Goal: Task Accomplishment & Management: Manage account settings

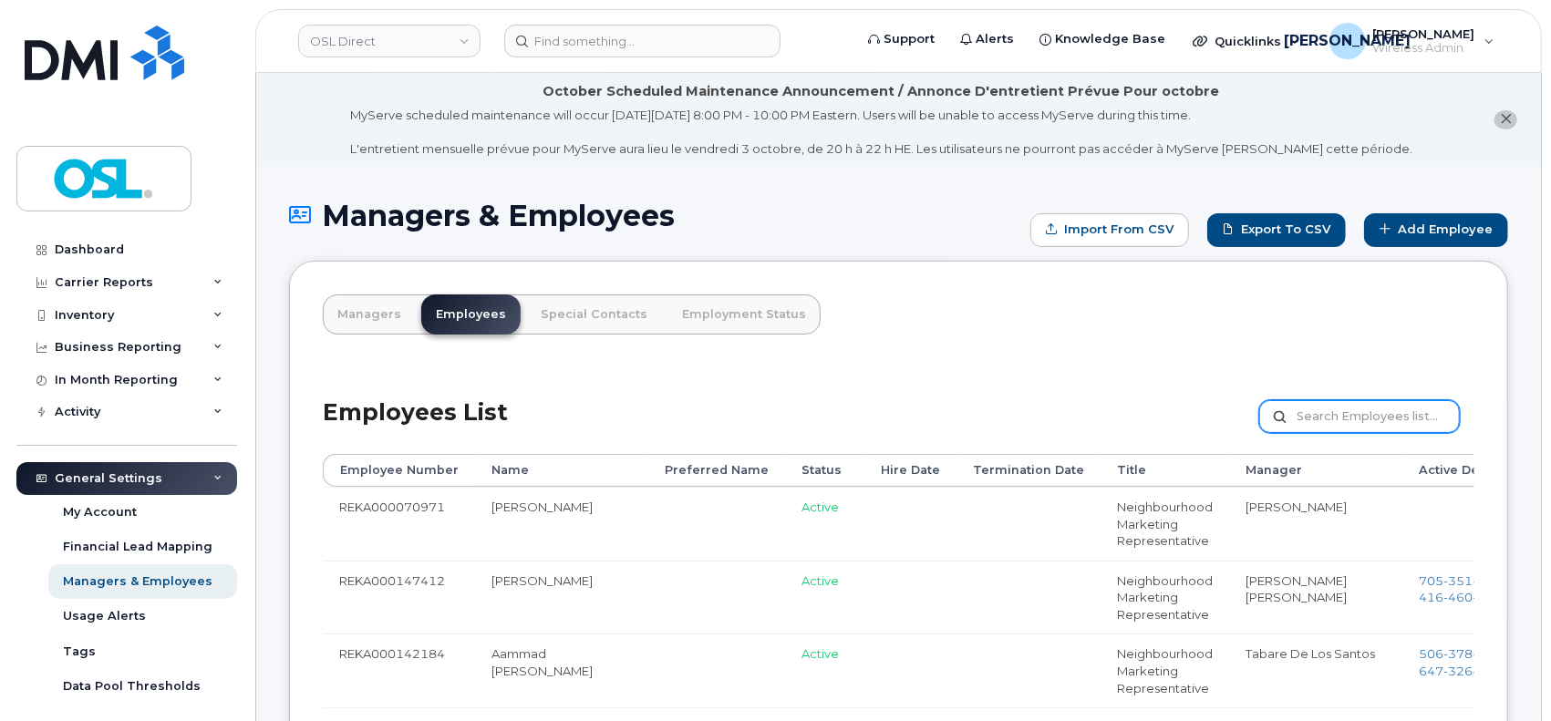
click at [1290, 427] on input "text" at bounding box center [1359, 416] width 201 height 33
paste input "REKA000149579"
type input "REKA000149579"
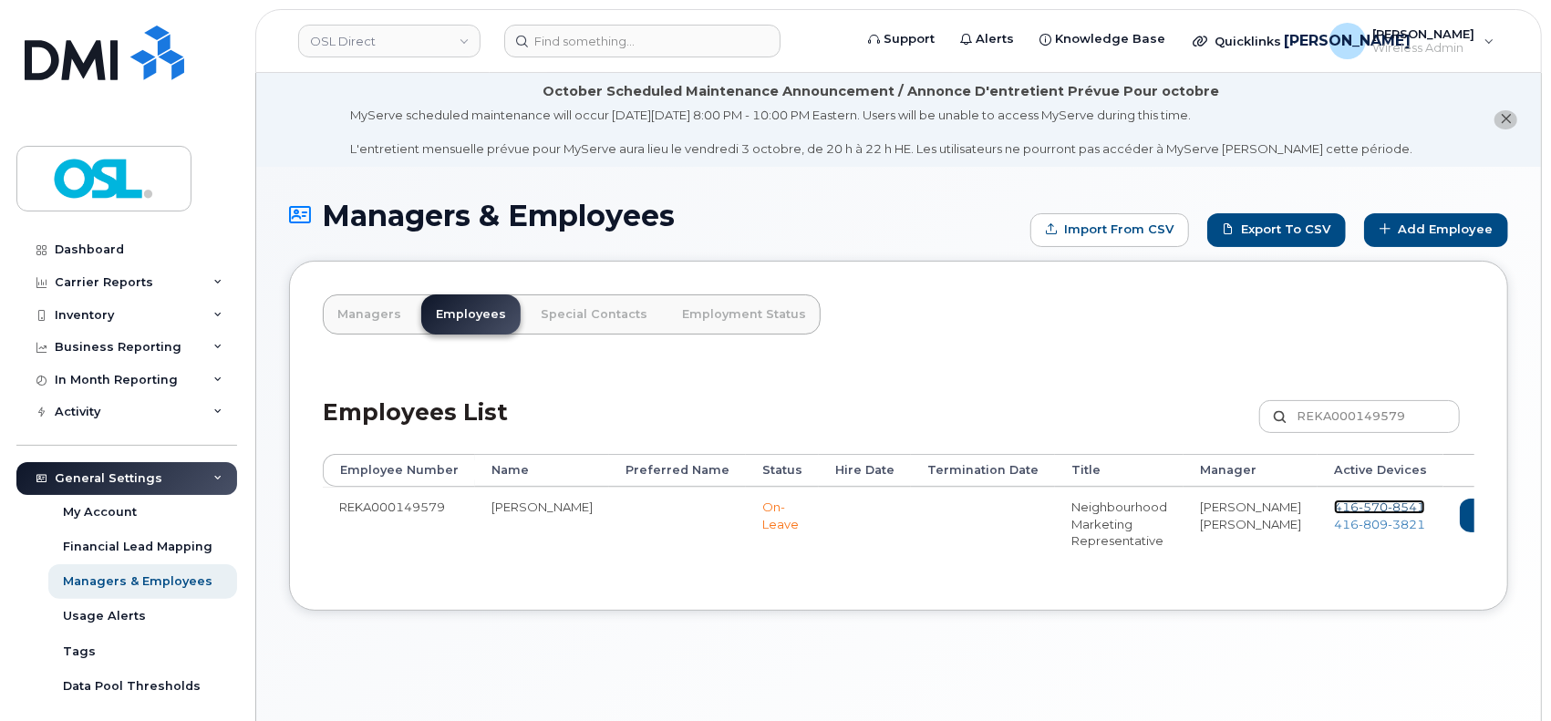
click at [1359, 503] on span "570" at bounding box center [1373, 507] width 29 height 15
click at [1334, 524] on span "416 809 3821" at bounding box center [1379, 524] width 91 height 15
click at [1537, 509] on link "Delete" at bounding box center [1581, 516] width 88 height 34
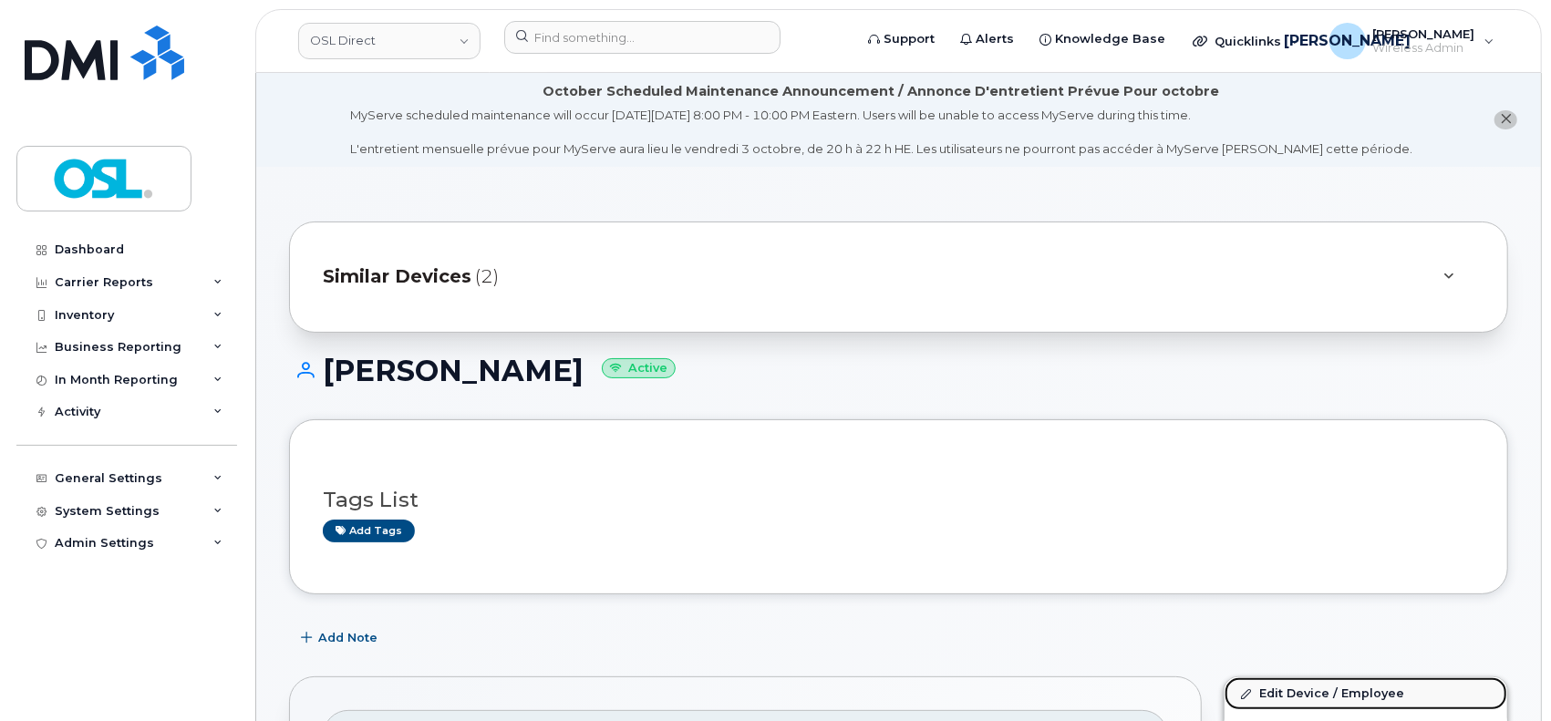
click at [1304, 699] on link "Edit Device / Employee" at bounding box center [1366, 694] width 283 height 33
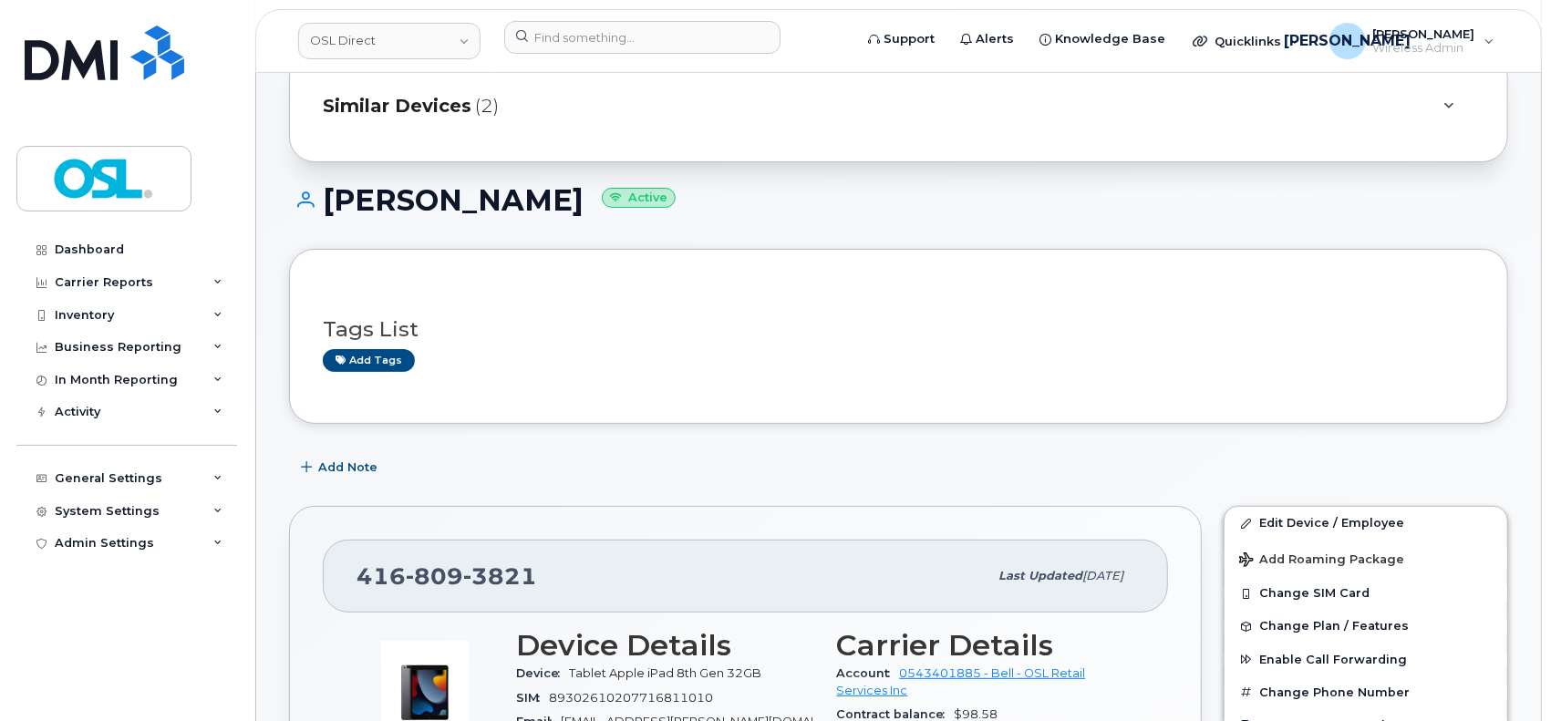
scroll to position [243, 0]
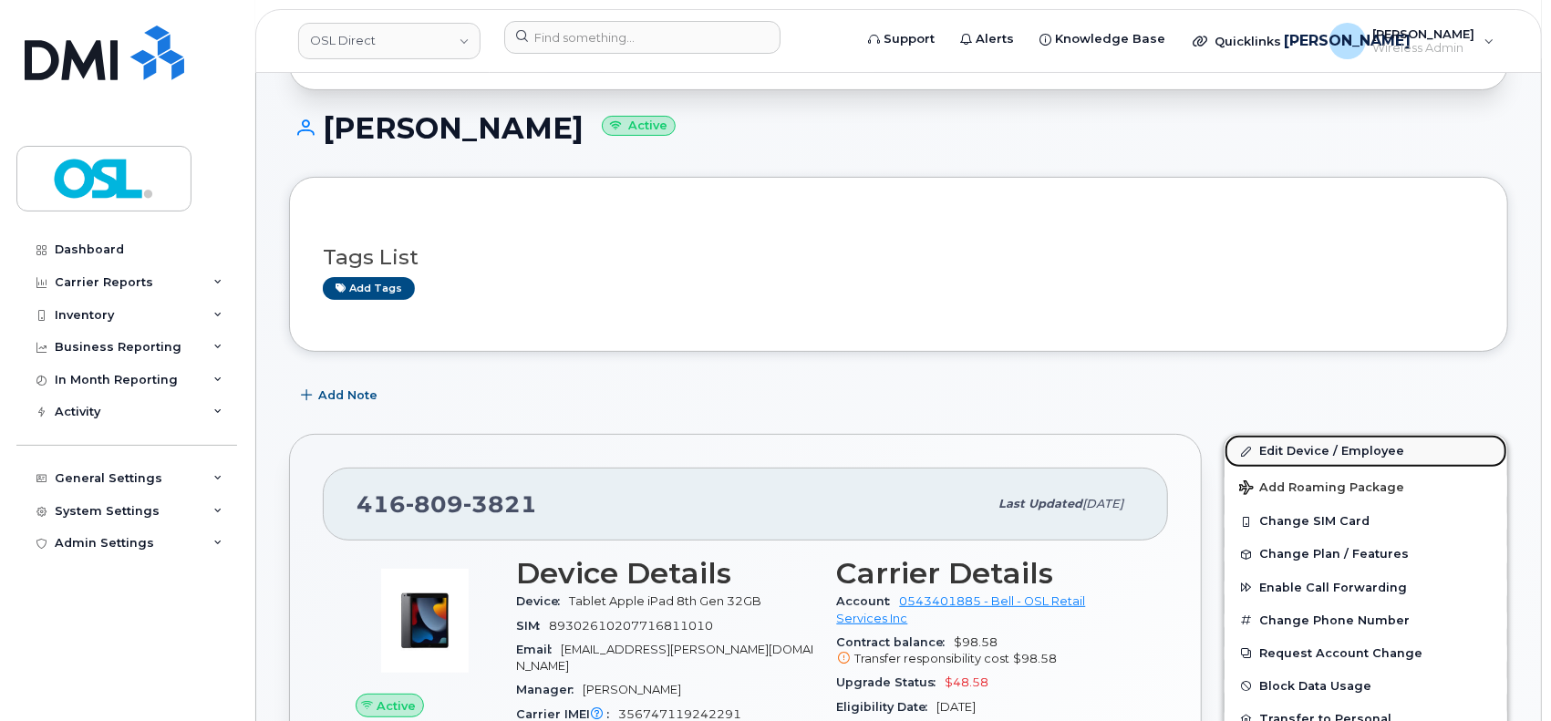
click at [1271, 453] on link "Edit Device / Employee" at bounding box center [1366, 451] width 283 height 33
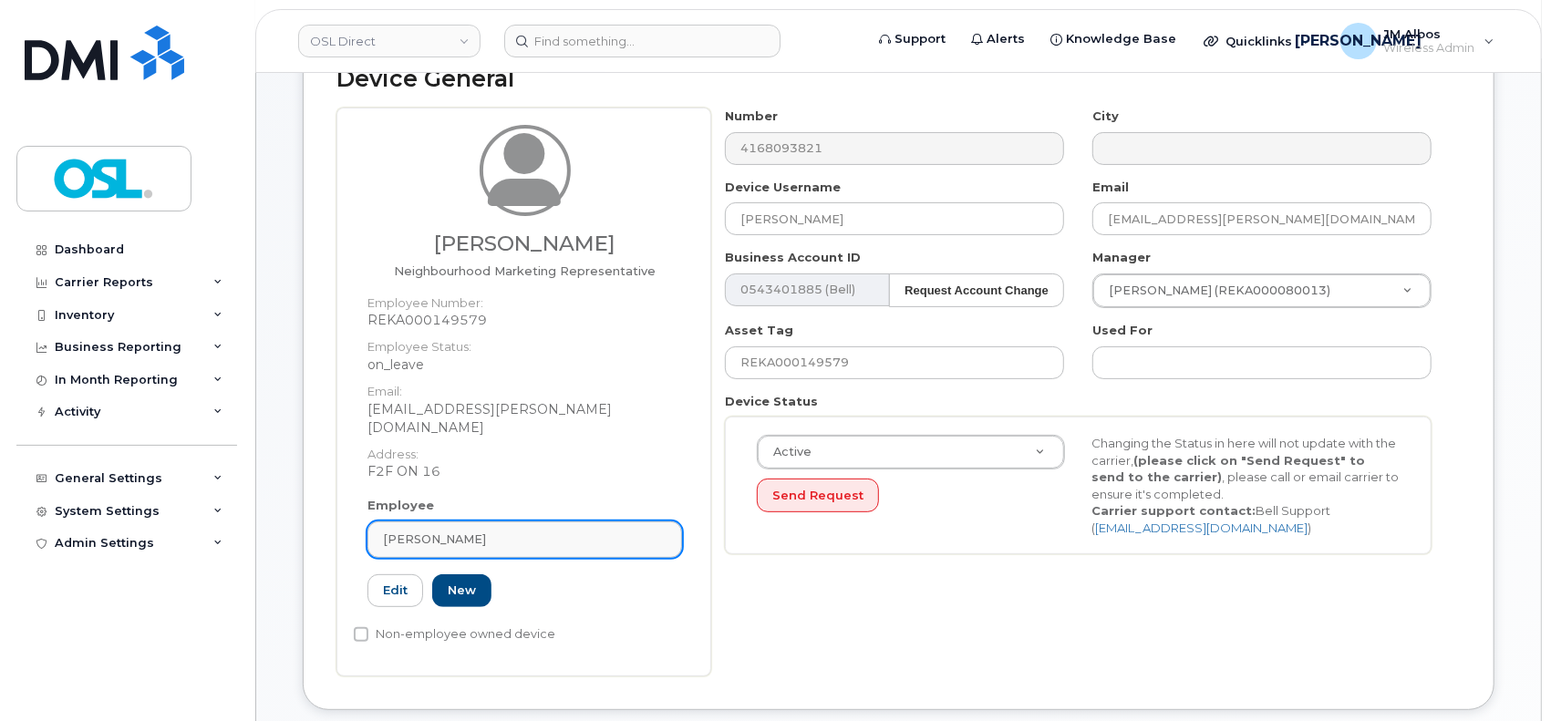
scroll to position [243, 0]
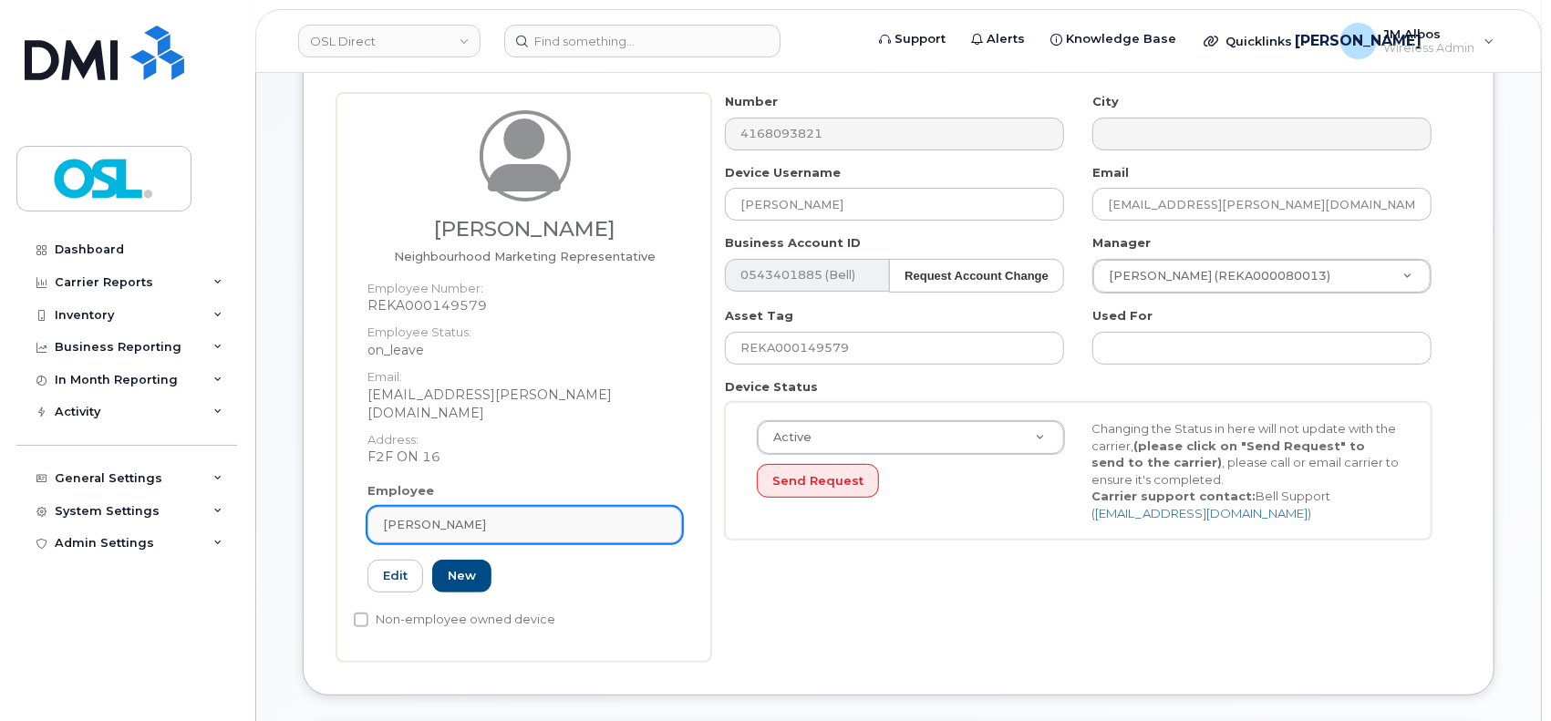
click at [579, 516] on div "[PERSON_NAME]" at bounding box center [525, 524] width 284 height 17
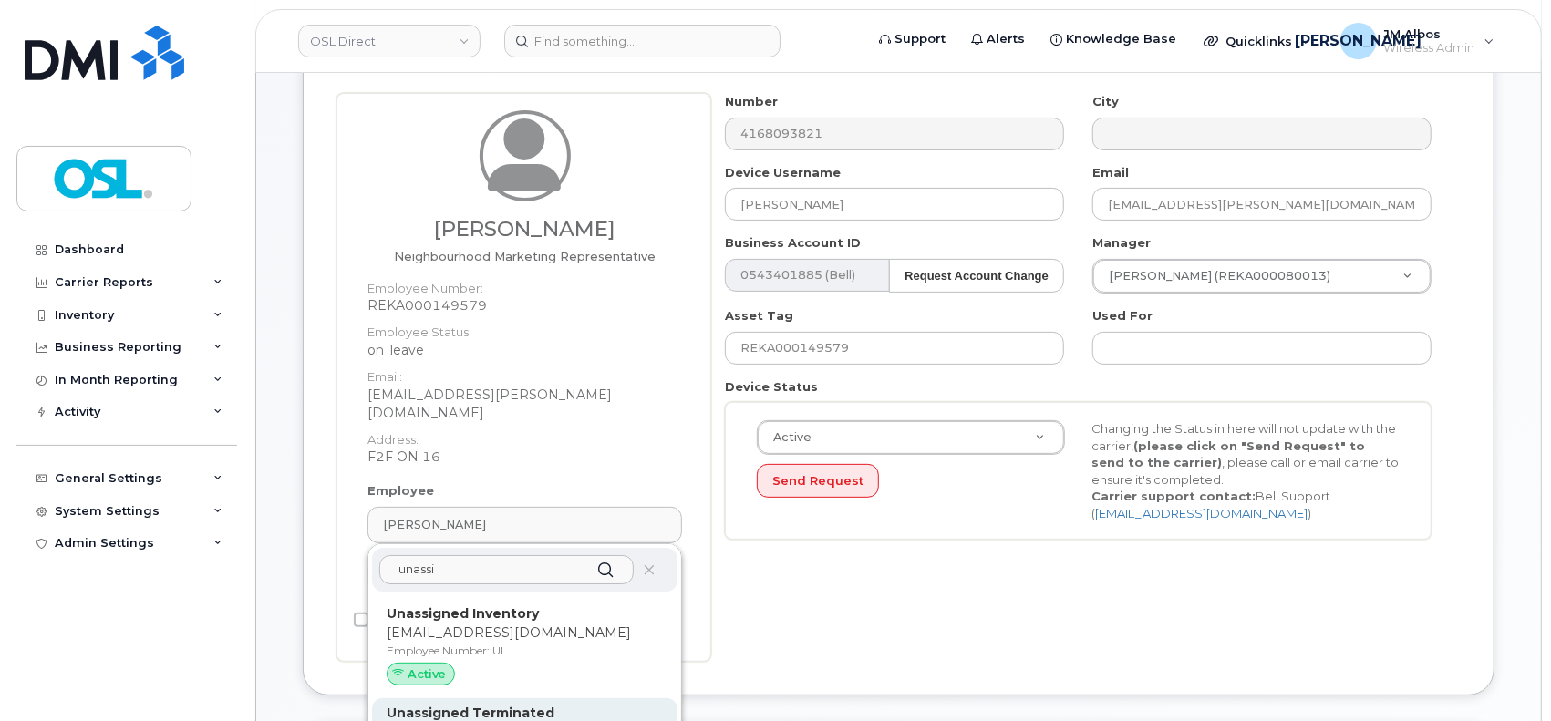
type input "unassi"
click at [534, 705] on strong "Unassigned Terminated" at bounding box center [471, 713] width 168 height 16
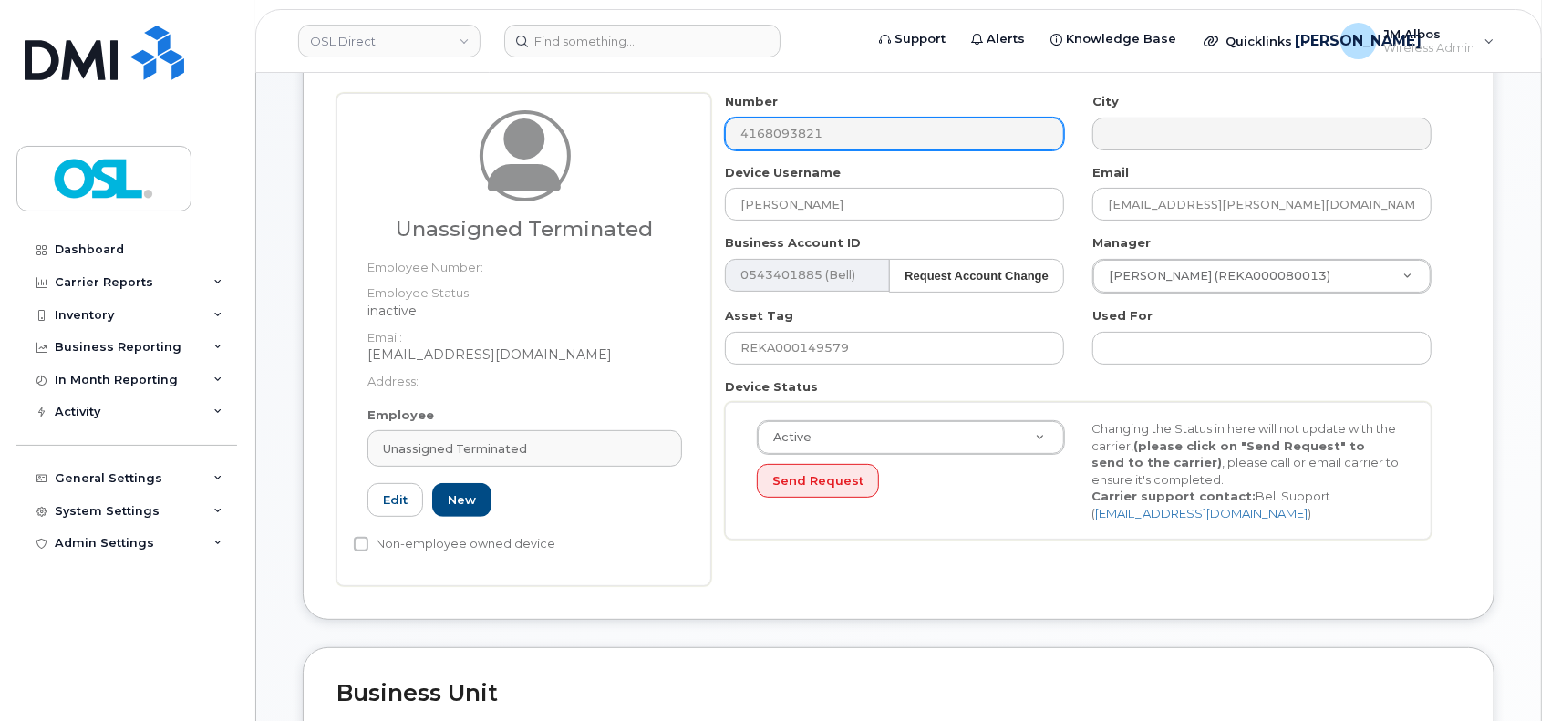
type input "UT"
type input "Unassigned Terminated"
type input "support_2@osldirect.com"
type input "4117510"
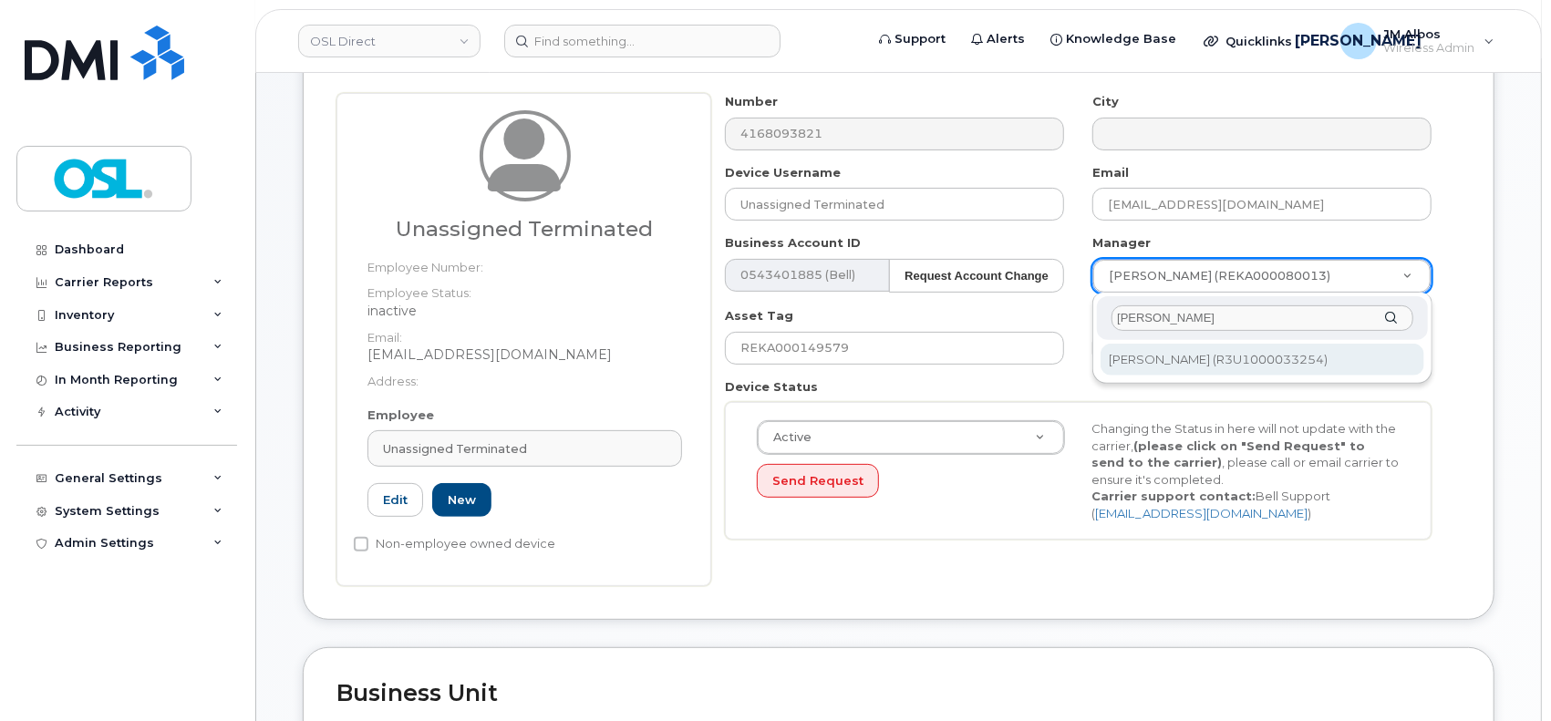
type input "patry"
type input "1527344"
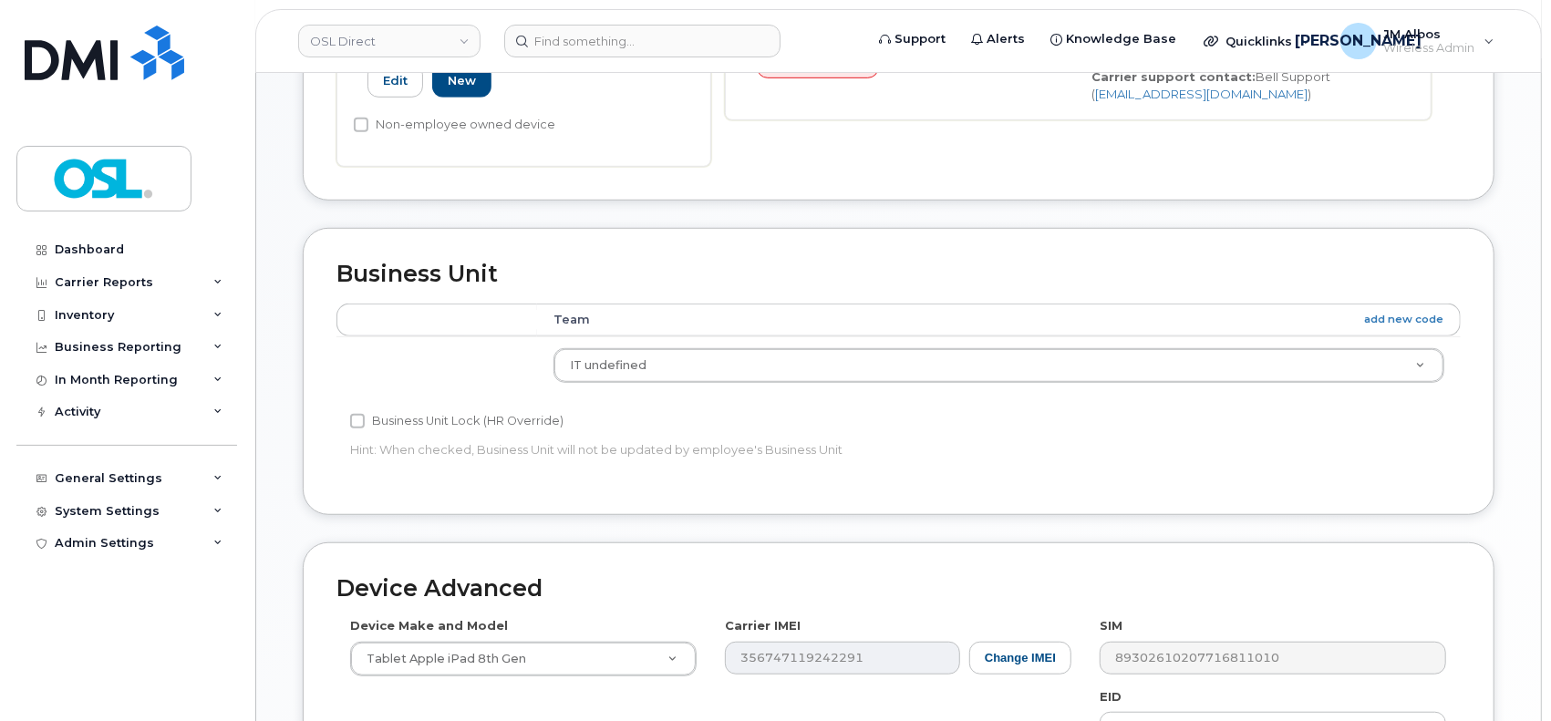
scroll to position [1024, 0]
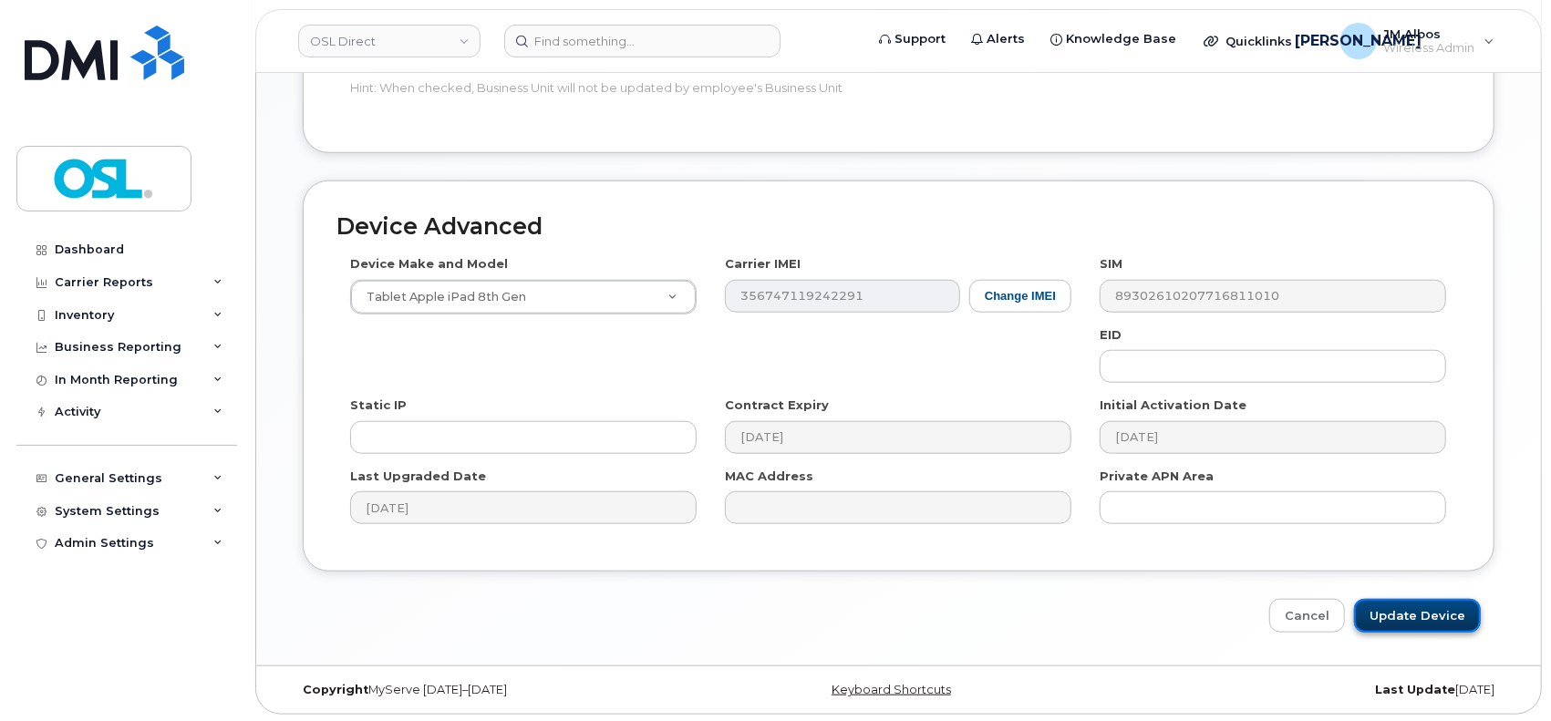
click at [1394, 616] on input "Update Device" at bounding box center [1417, 616] width 127 height 34
type input "Saving..."
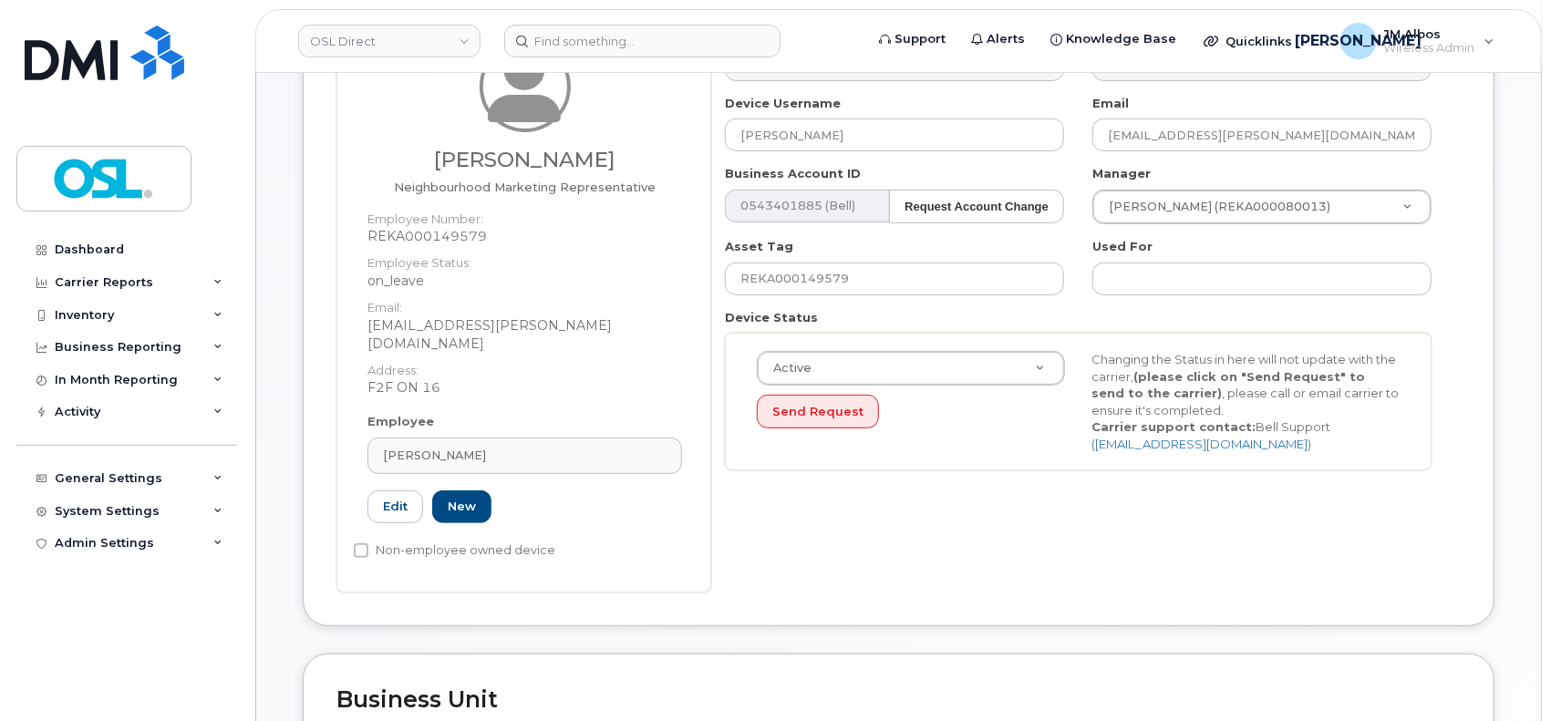
scroll to position [365, 0]
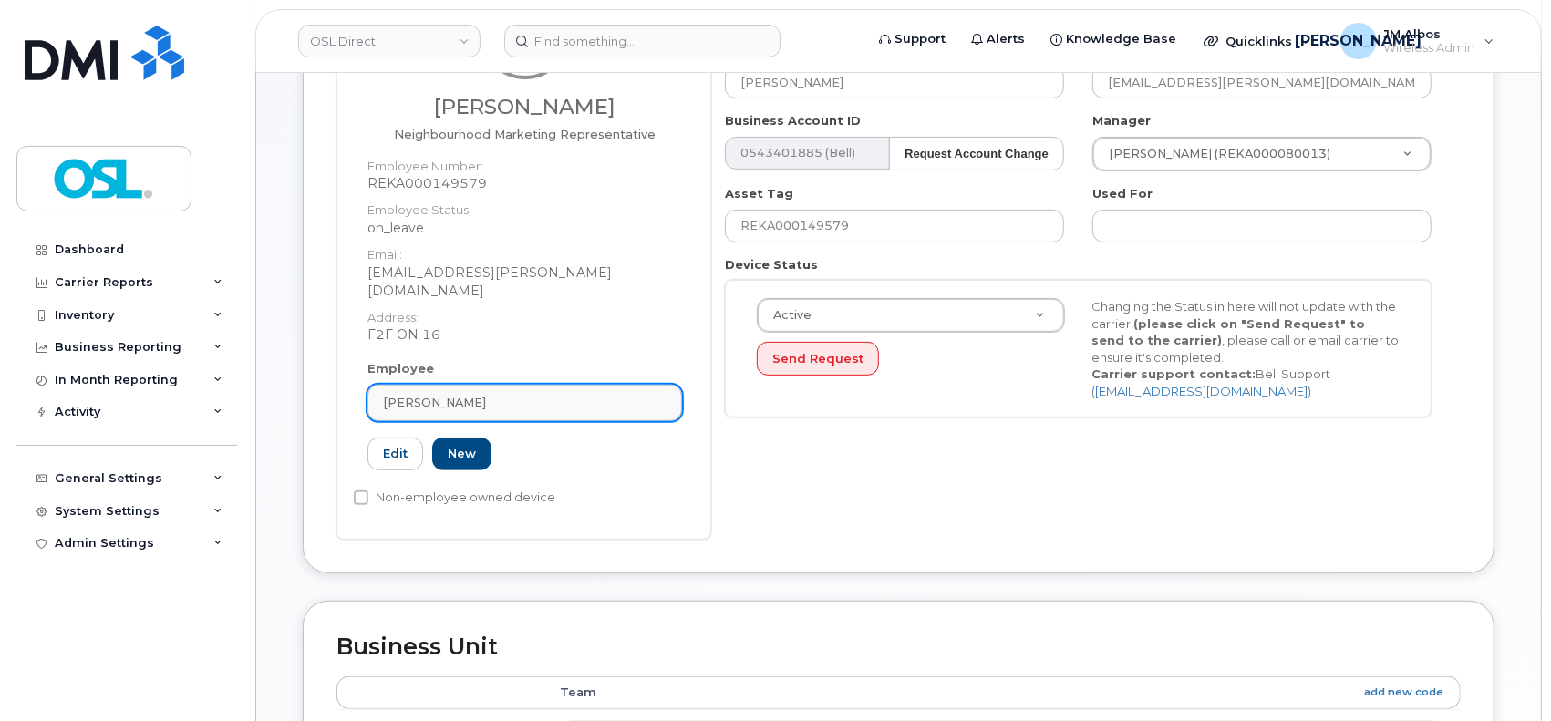
click at [530, 394] on div "[PERSON_NAME]" at bounding box center [525, 402] width 284 height 17
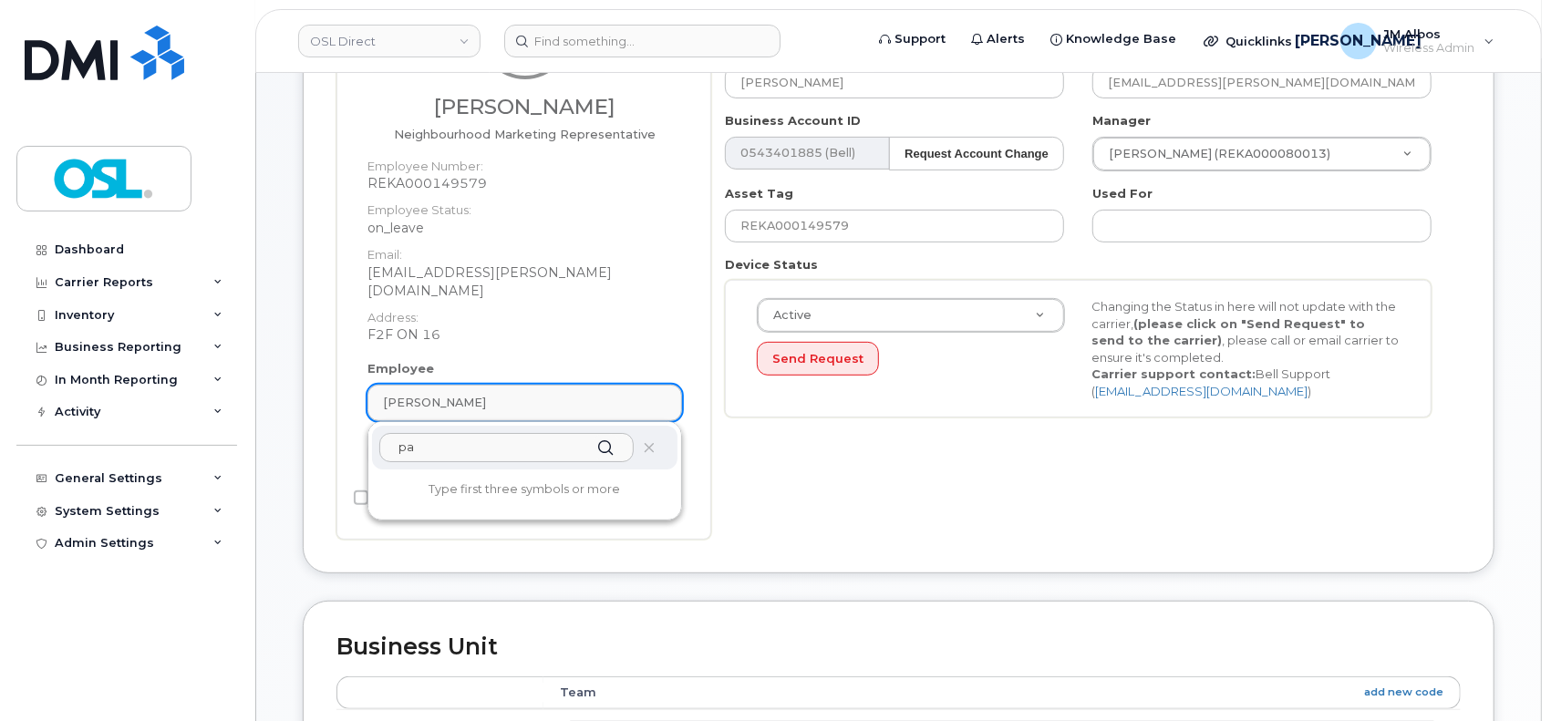
type input "p"
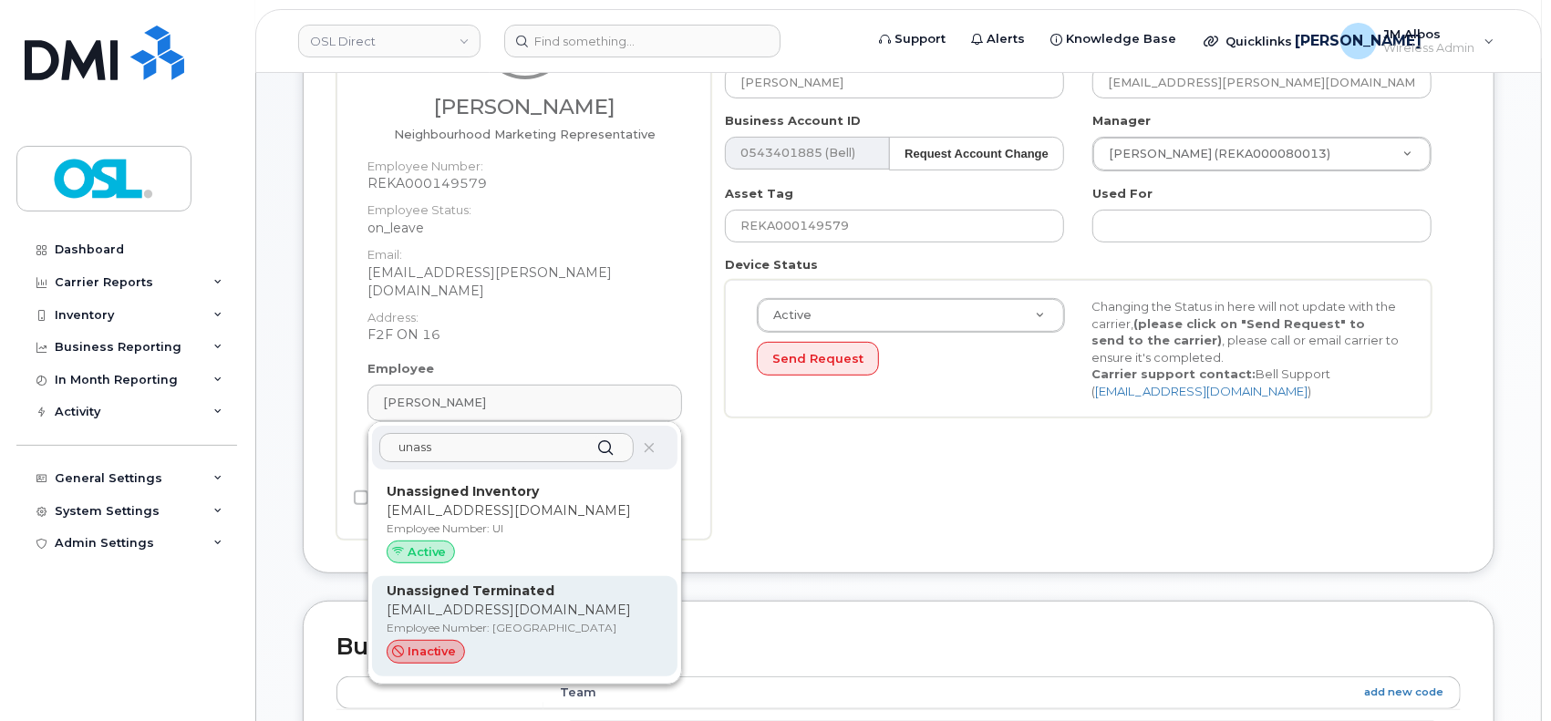
type input "unass"
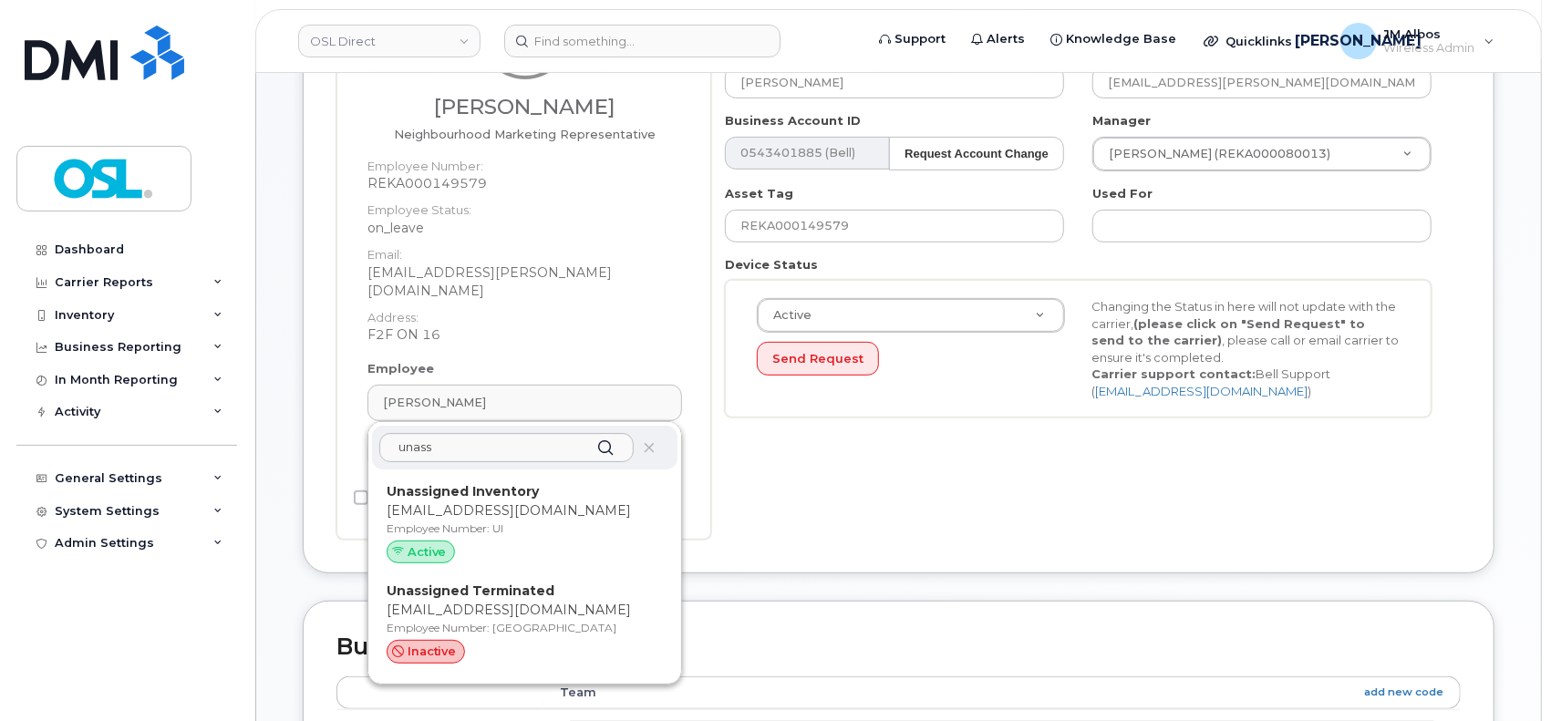
drag, startPoint x: 522, startPoint y: 586, endPoint x: 858, endPoint y: 132, distance: 565.3
click at [523, 601] on p "[EMAIL_ADDRESS][DOMAIN_NAME]" at bounding box center [525, 610] width 276 height 19
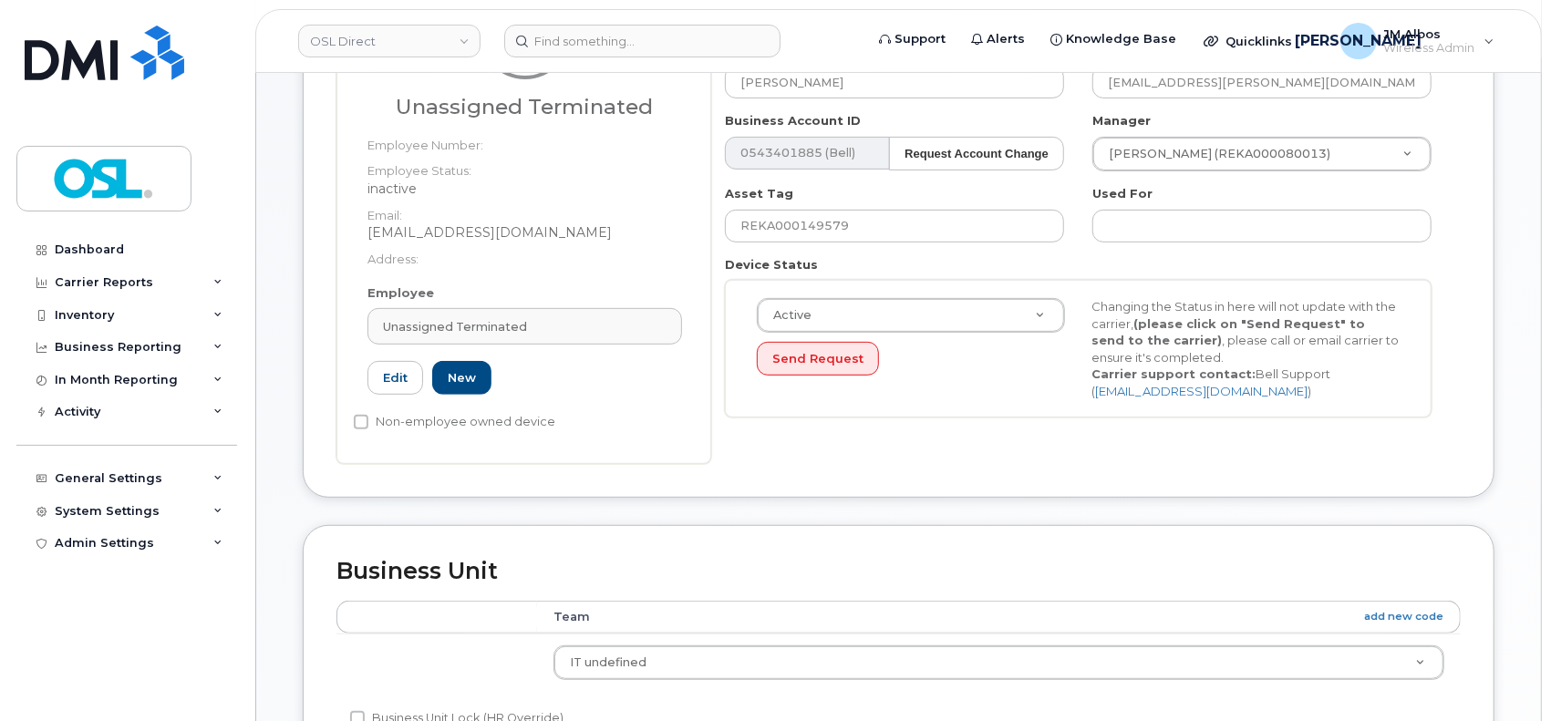
type input "UT"
type input "Unassigned Terminated"
type input "[EMAIL_ADDRESS][DOMAIN_NAME]"
type input "4117510"
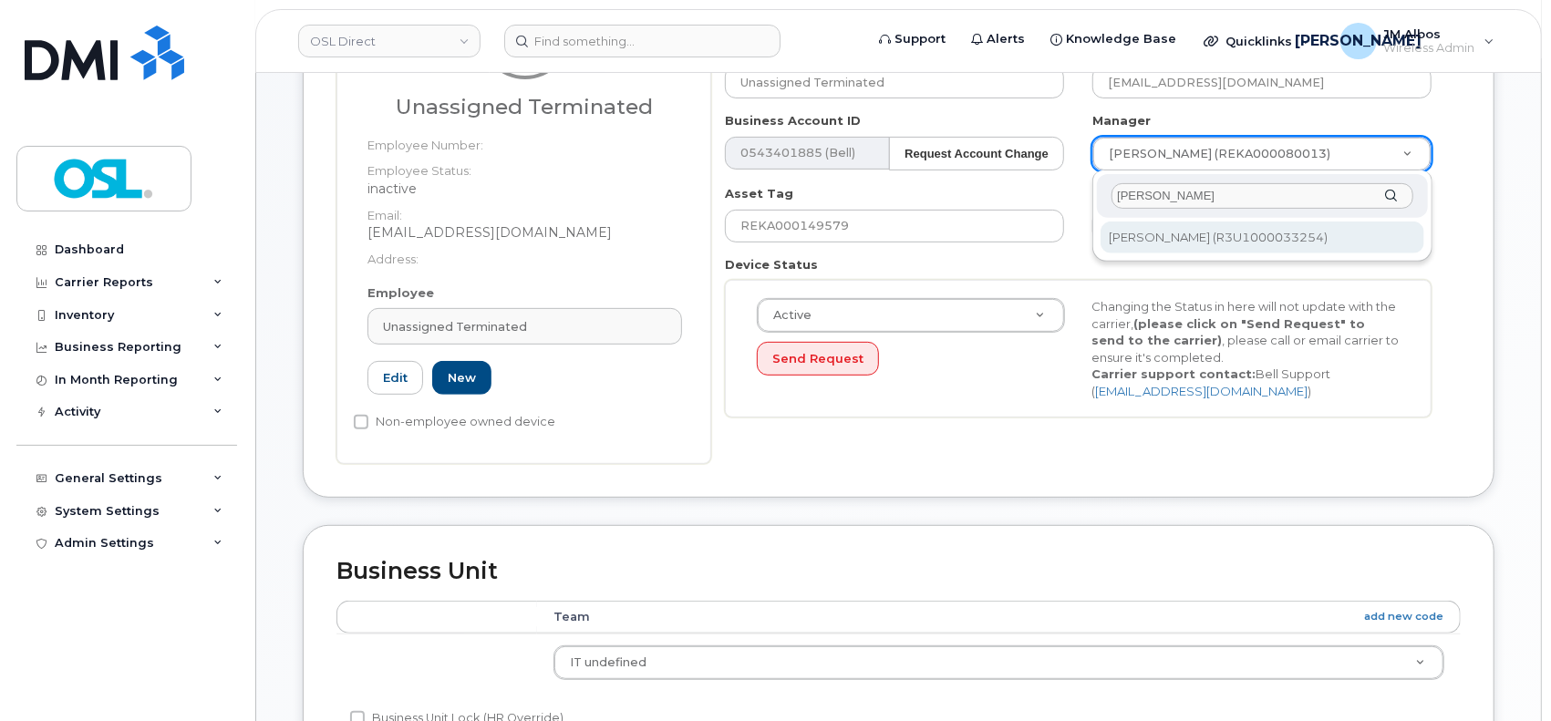
type input "patry"
type input "1527344"
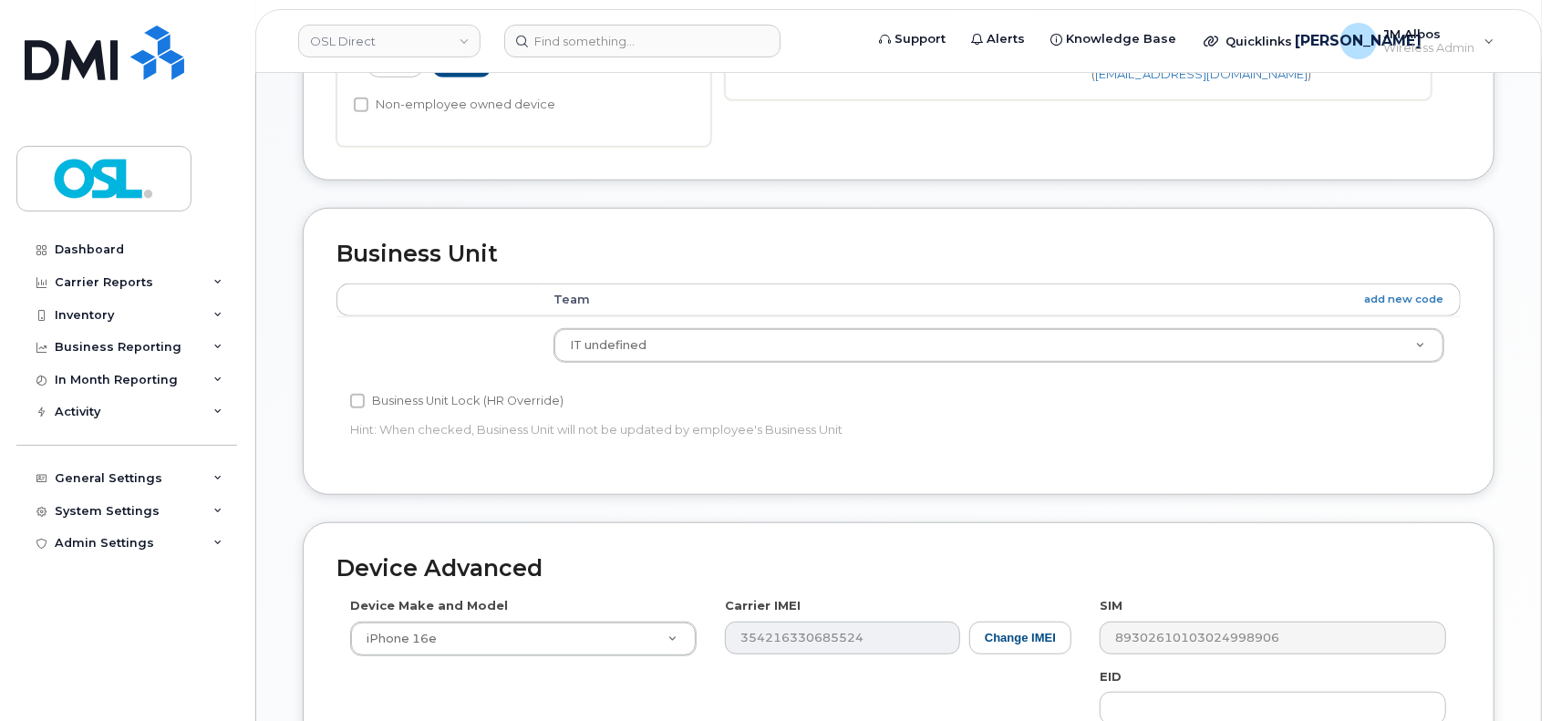
scroll to position [972, 0]
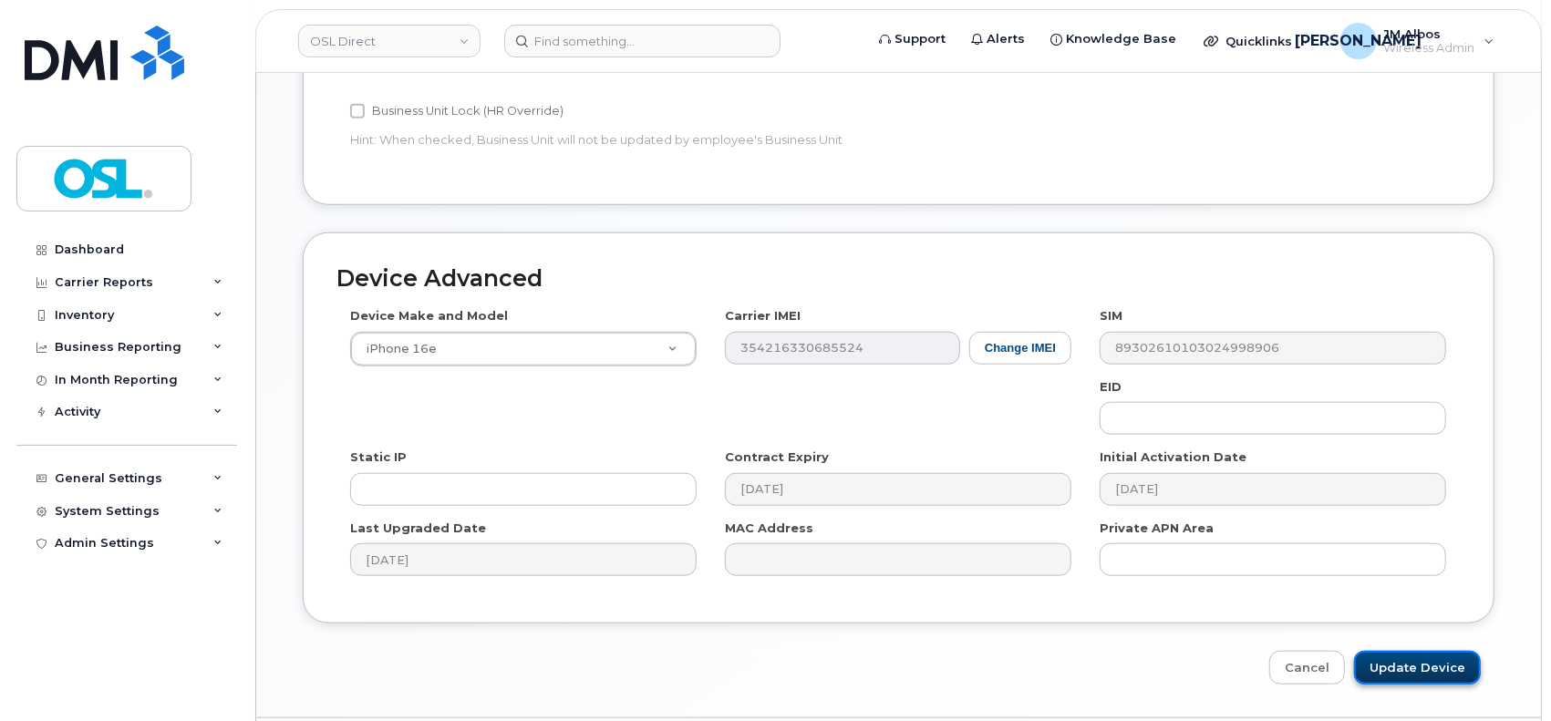
click at [1417, 669] on input "Update Device" at bounding box center [1417, 668] width 127 height 34
type input "Saving..."
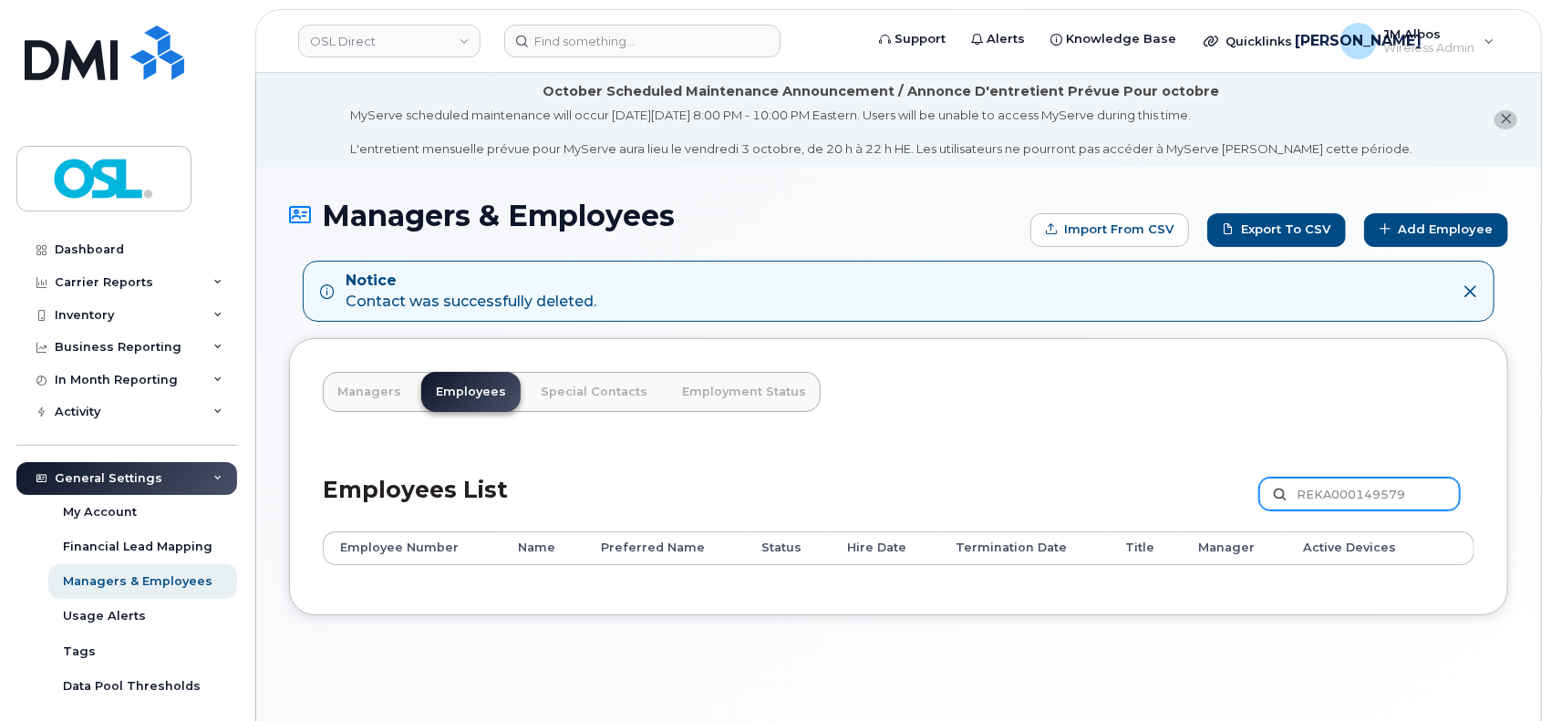
click at [1330, 491] on input "REKA000149579" at bounding box center [1359, 494] width 201 height 33
paste input "6247"
type input "REKA000146247"
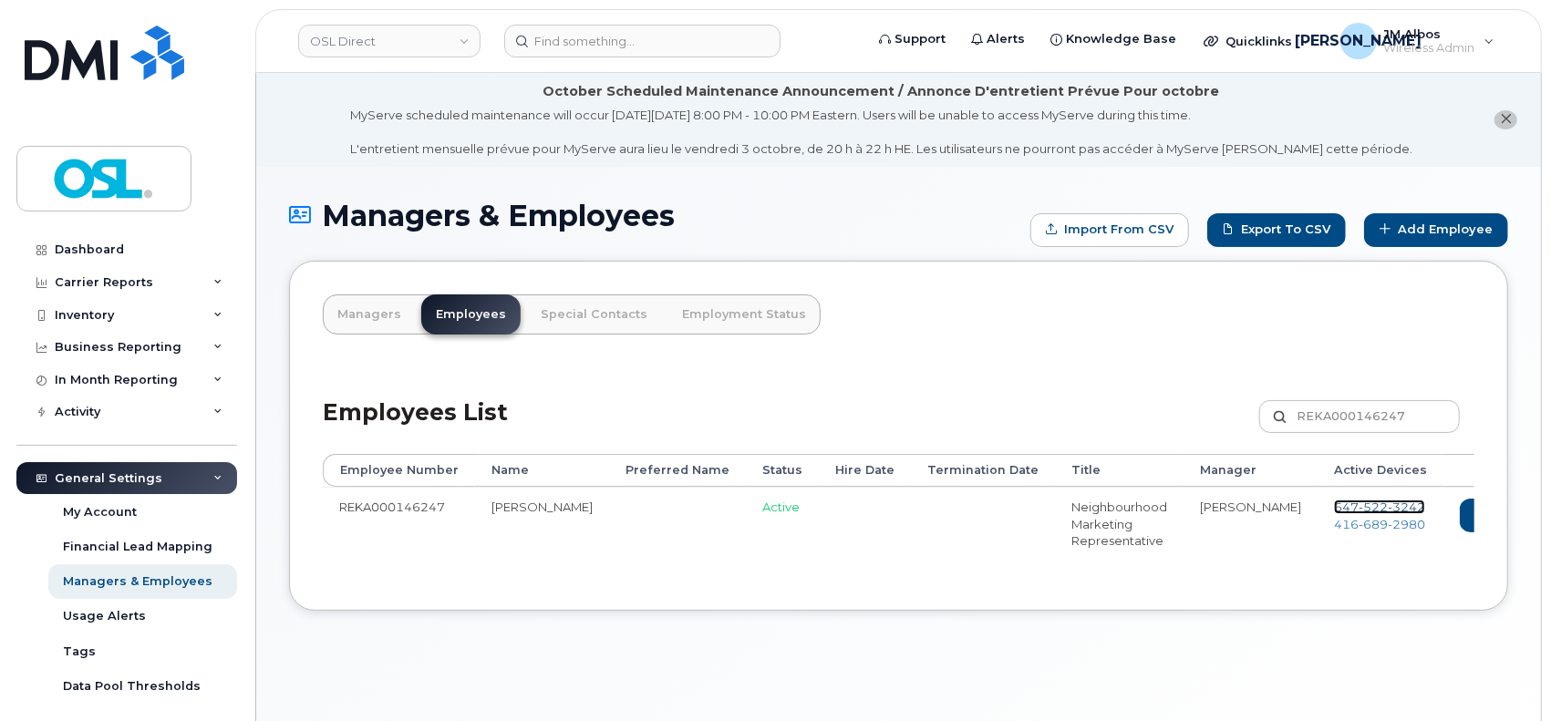
click at [1388, 505] on span "3242" at bounding box center [1406, 507] width 37 height 15
click at [1359, 523] on span "689" at bounding box center [1373, 524] width 29 height 15
click at [1537, 514] on link "Delete" at bounding box center [1581, 516] width 88 height 34
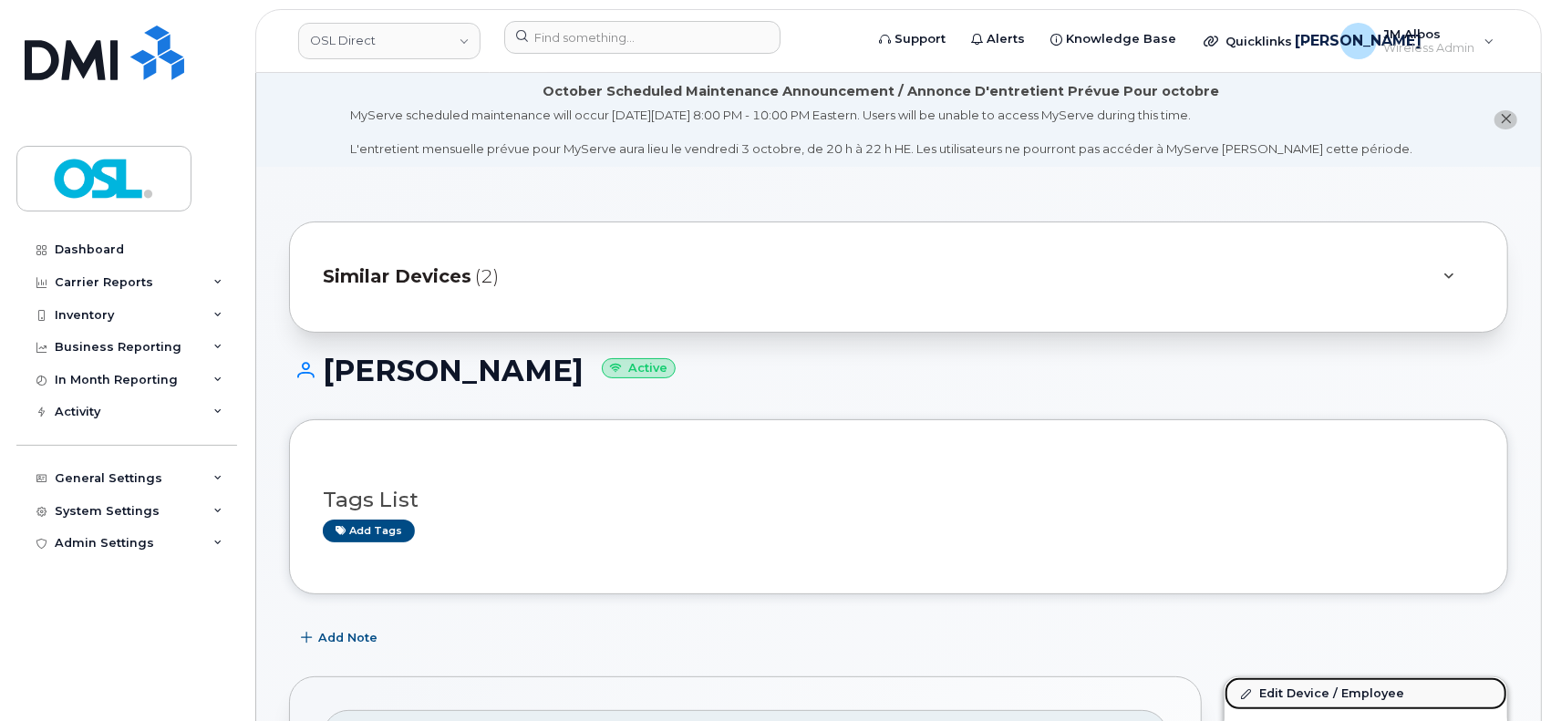
click at [1268, 696] on link "Edit Device / Employee" at bounding box center [1366, 694] width 283 height 33
click at [1299, 690] on link "Edit Device / Employee" at bounding box center [1366, 694] width 283 height 33
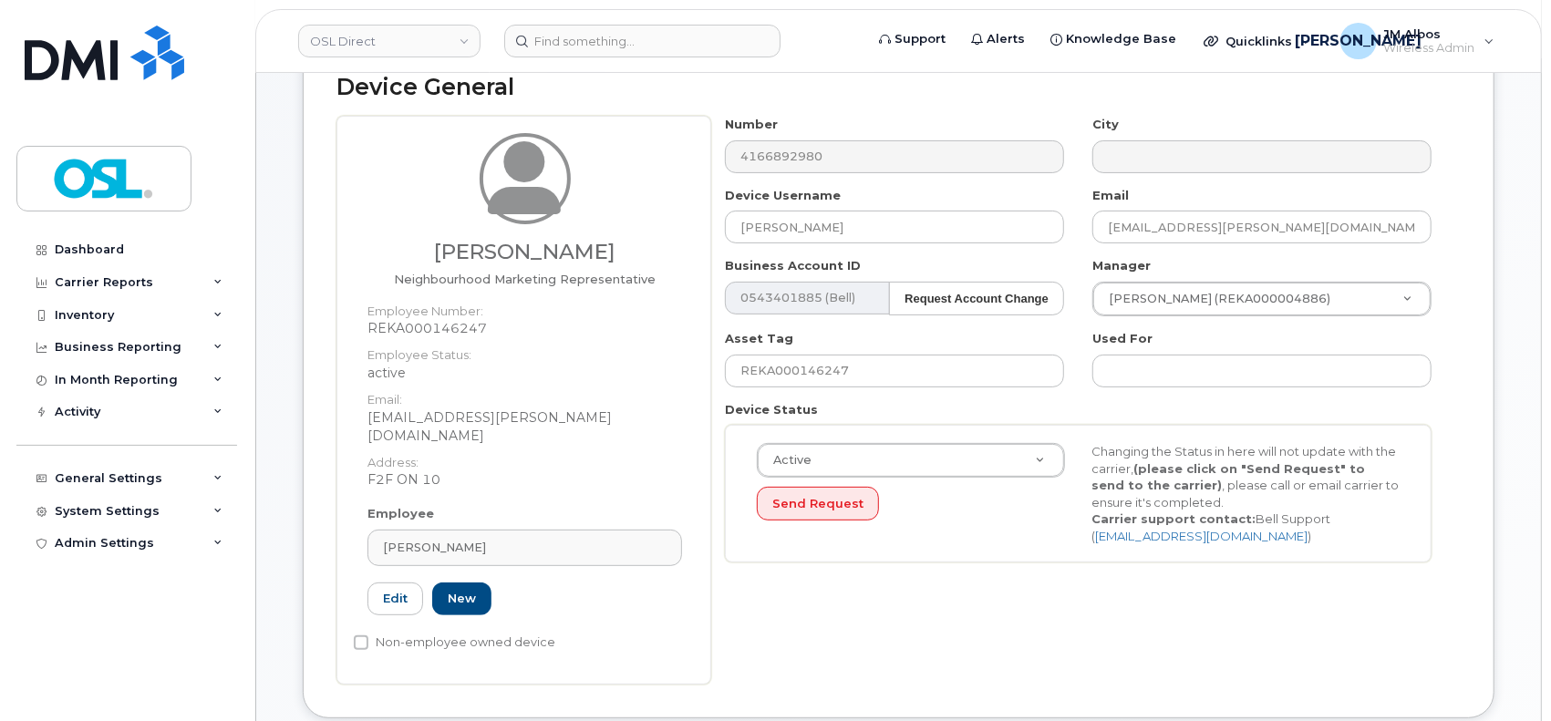
scroll to position [365, 0]
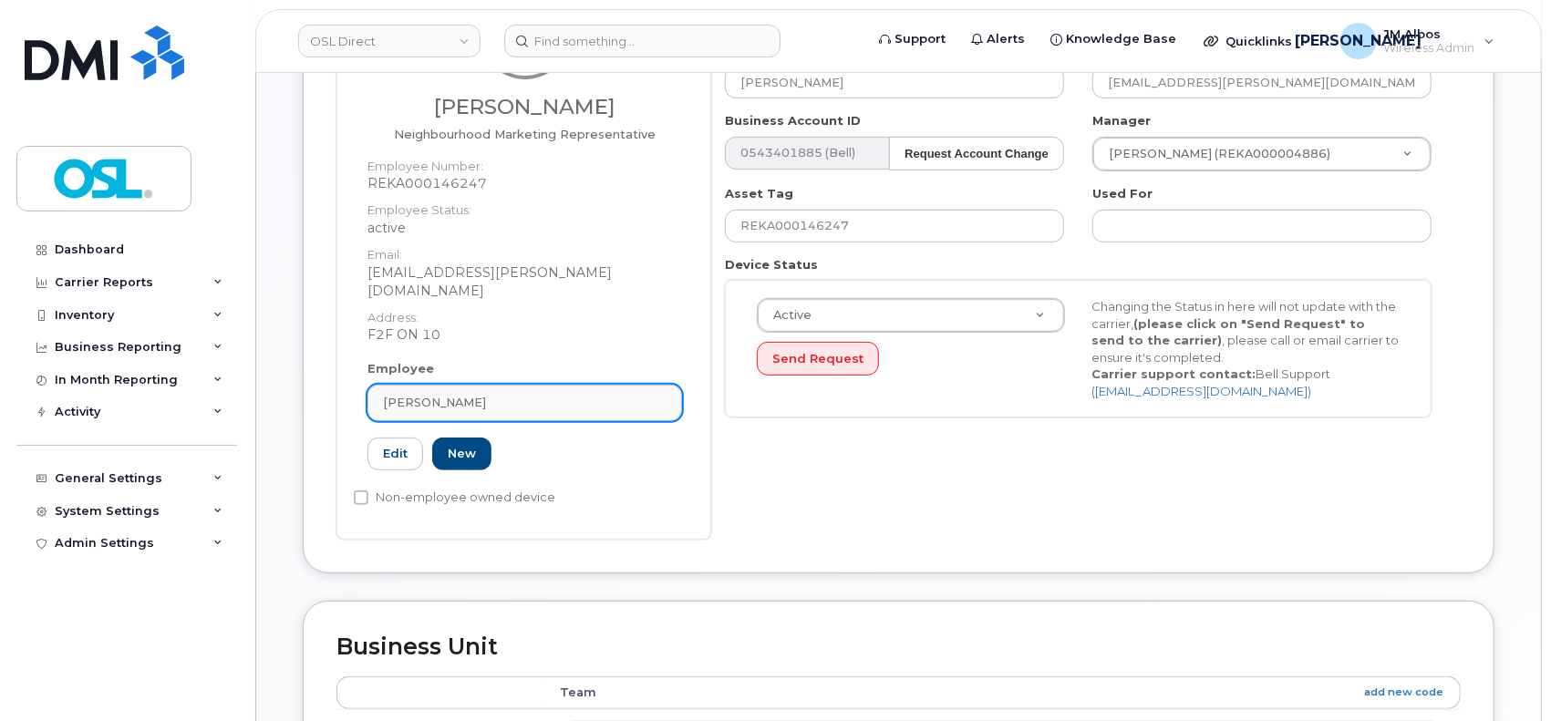
click at [547, 394] on div "[PERSON_NAME]" at bounding box center [525, 402] width 284 height 17
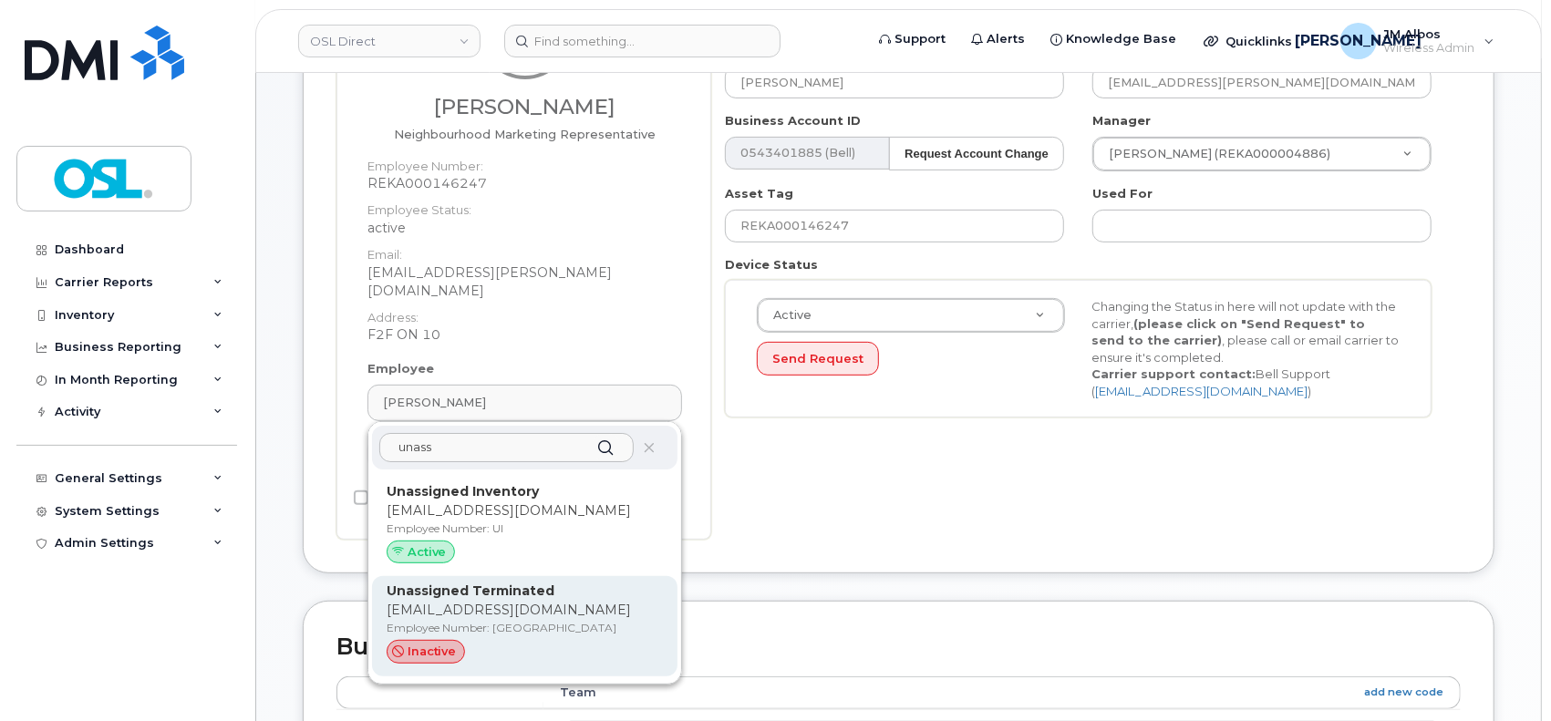
type input "unass"
click at [505, 583] on strong "Unassigned Terminated" at bounding box center [471, 591] width 168 height 16
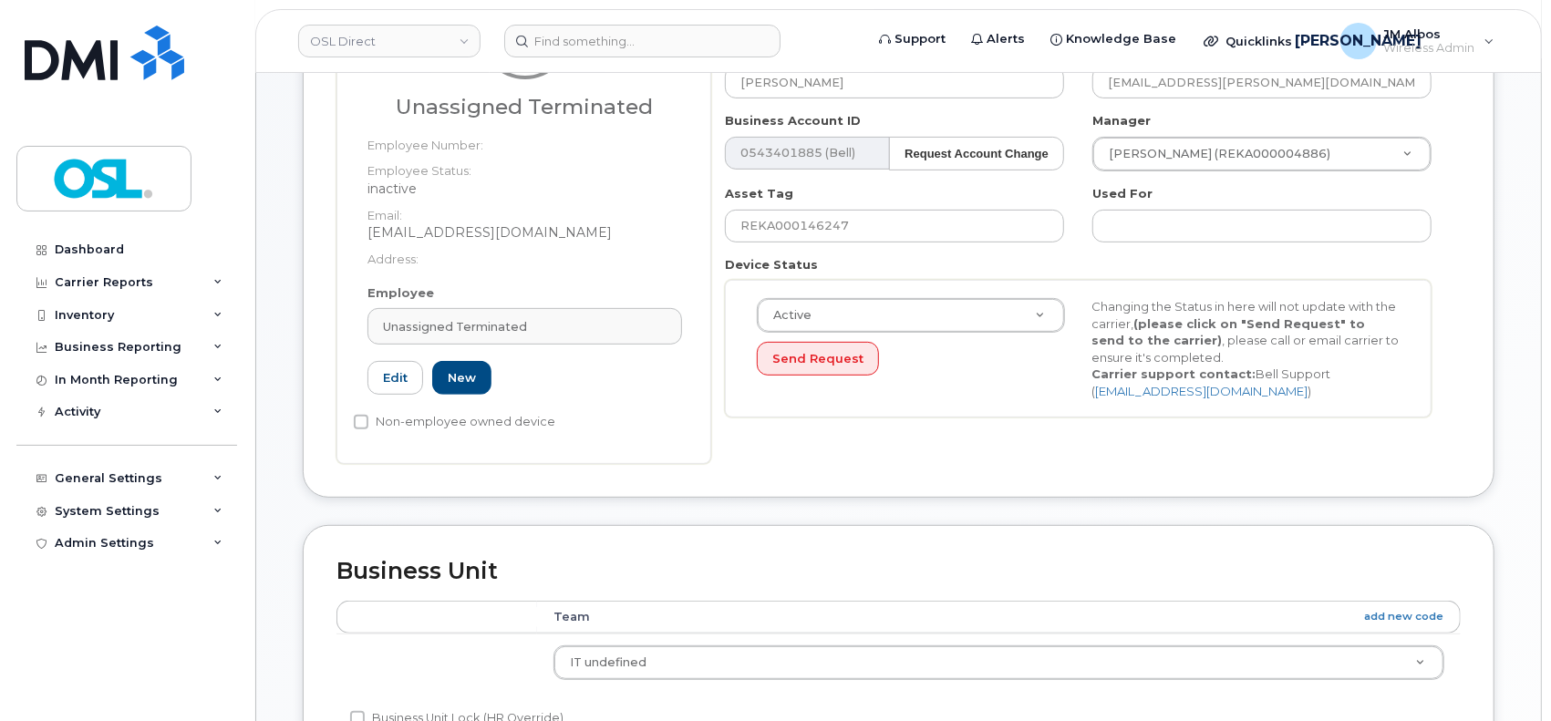
type input "UT"
type input "Unassigned Terminated"
type input "[EMAIL_ADDRESS][DOMAIN_NAME]"
type input "4117510"
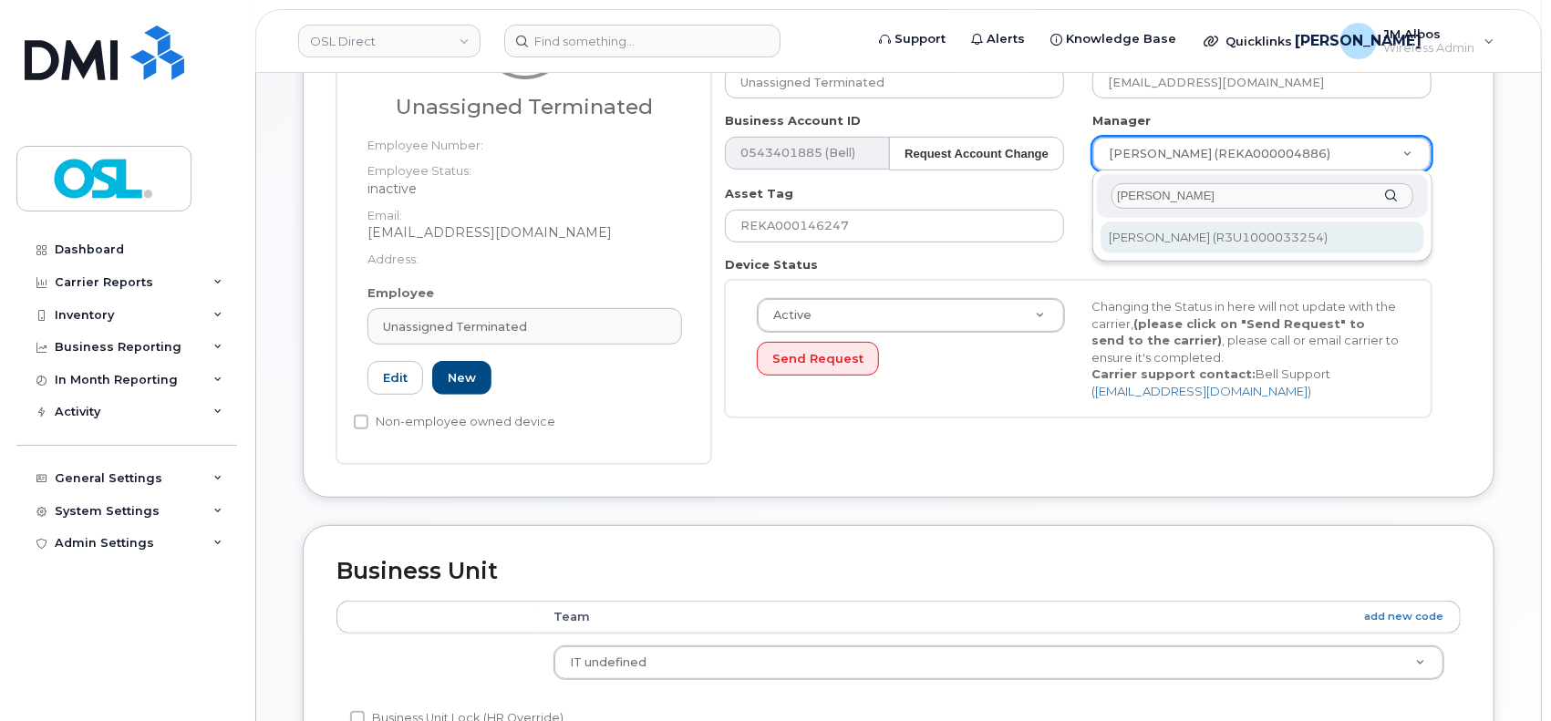
type input "patry"
type input "1527344"
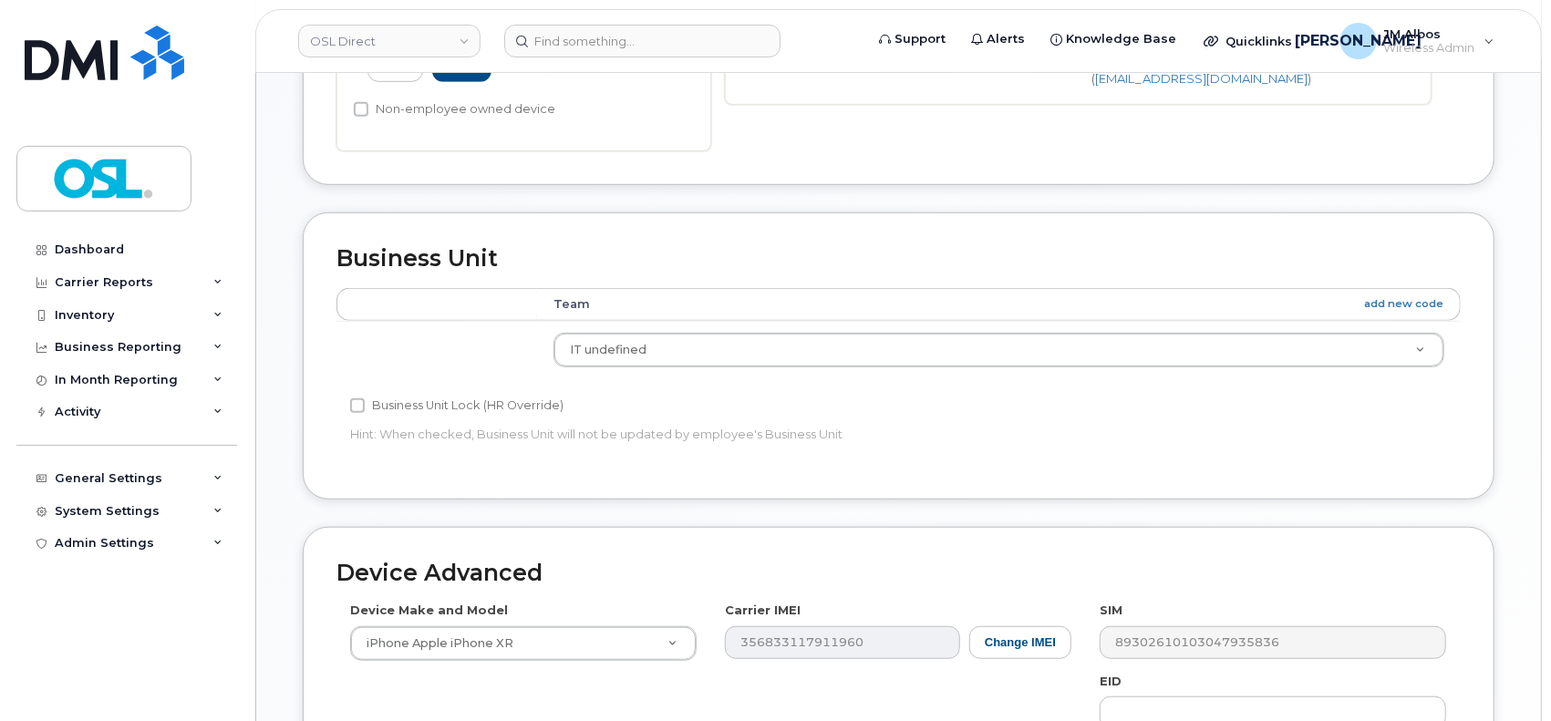
scroll to position [1024, 0]
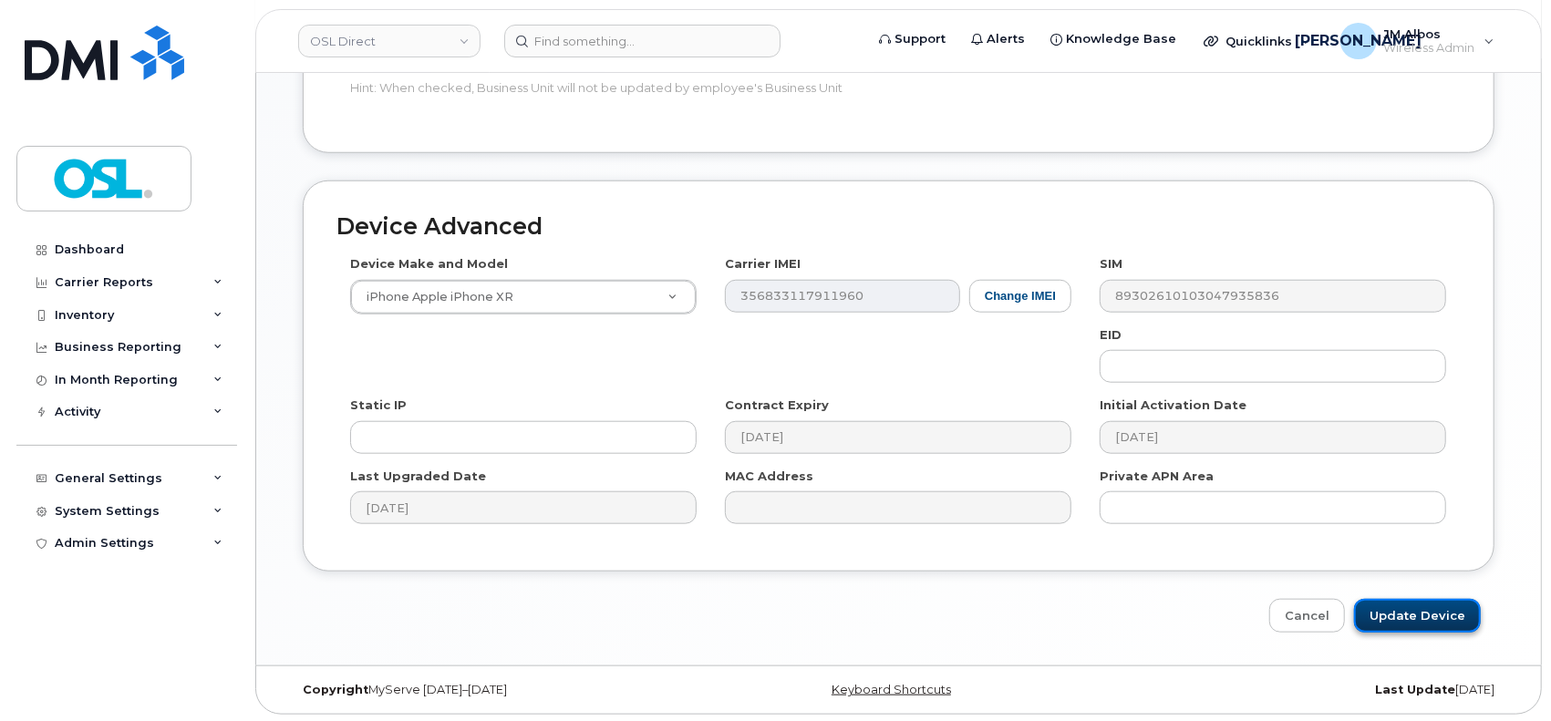
click at [1394, 613] on input "Update Device" at bounding box center [1417, 616] width 127 height 34
type input "Saving..."
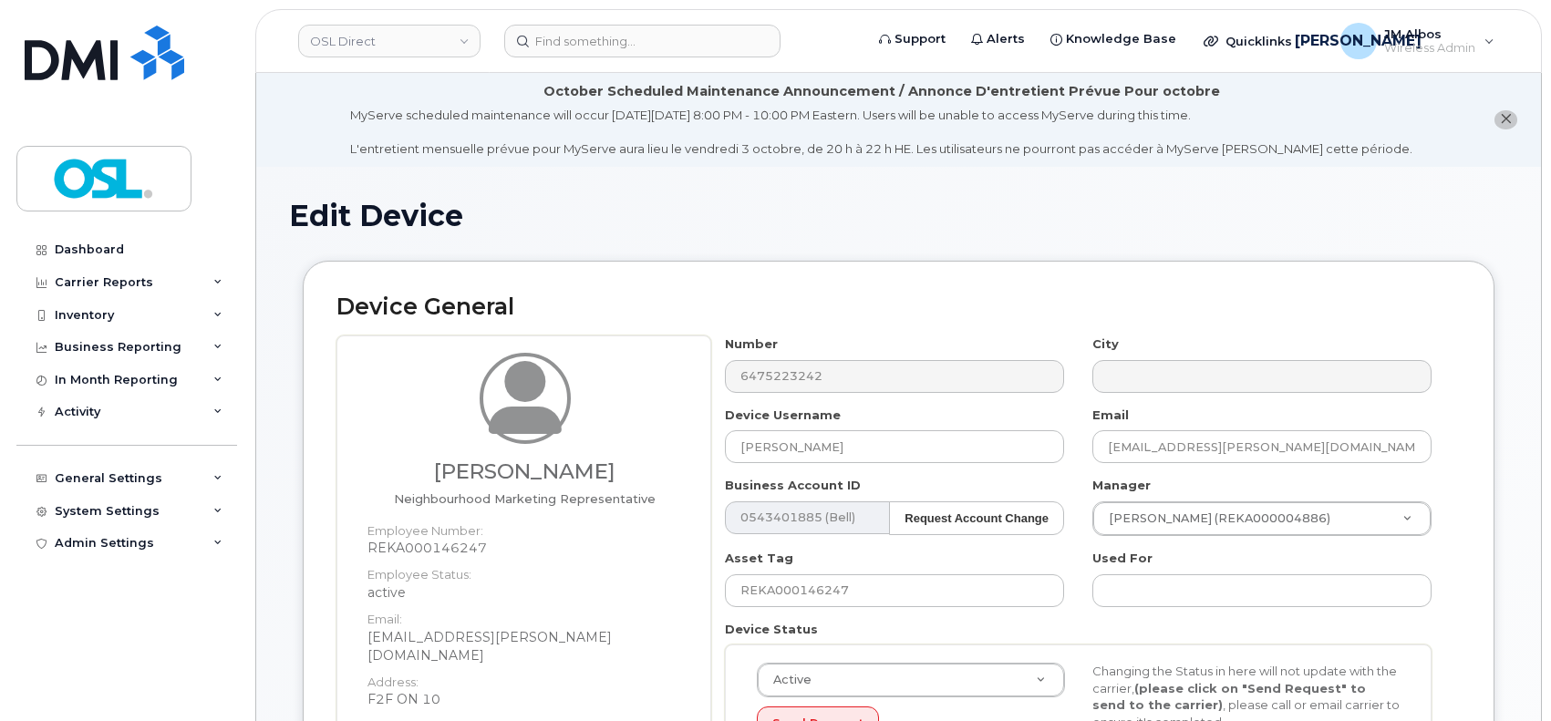
scroll to position [458, 0]
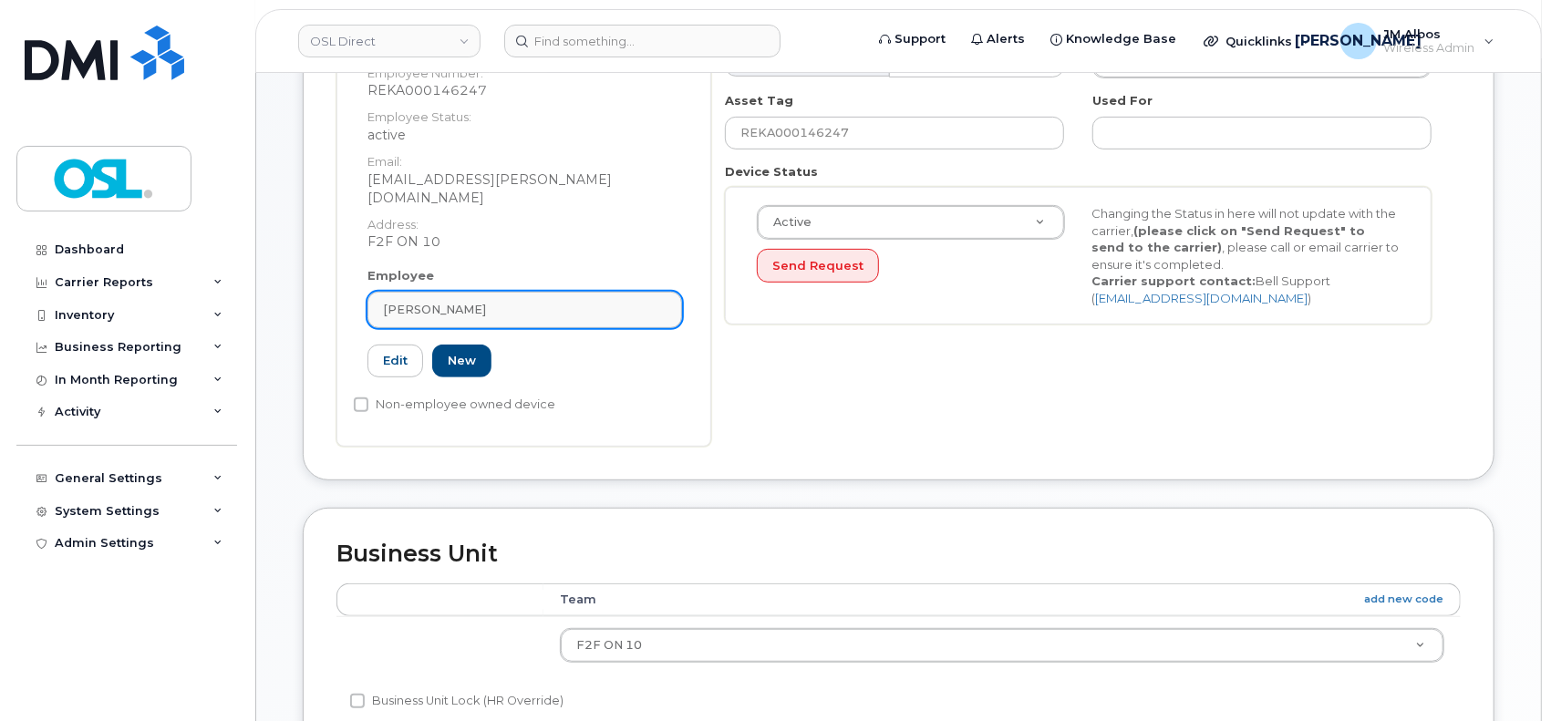
click at [509, 301] on div "Osayande Egharevba" at bounding box center [525, 309] width 284 height 17
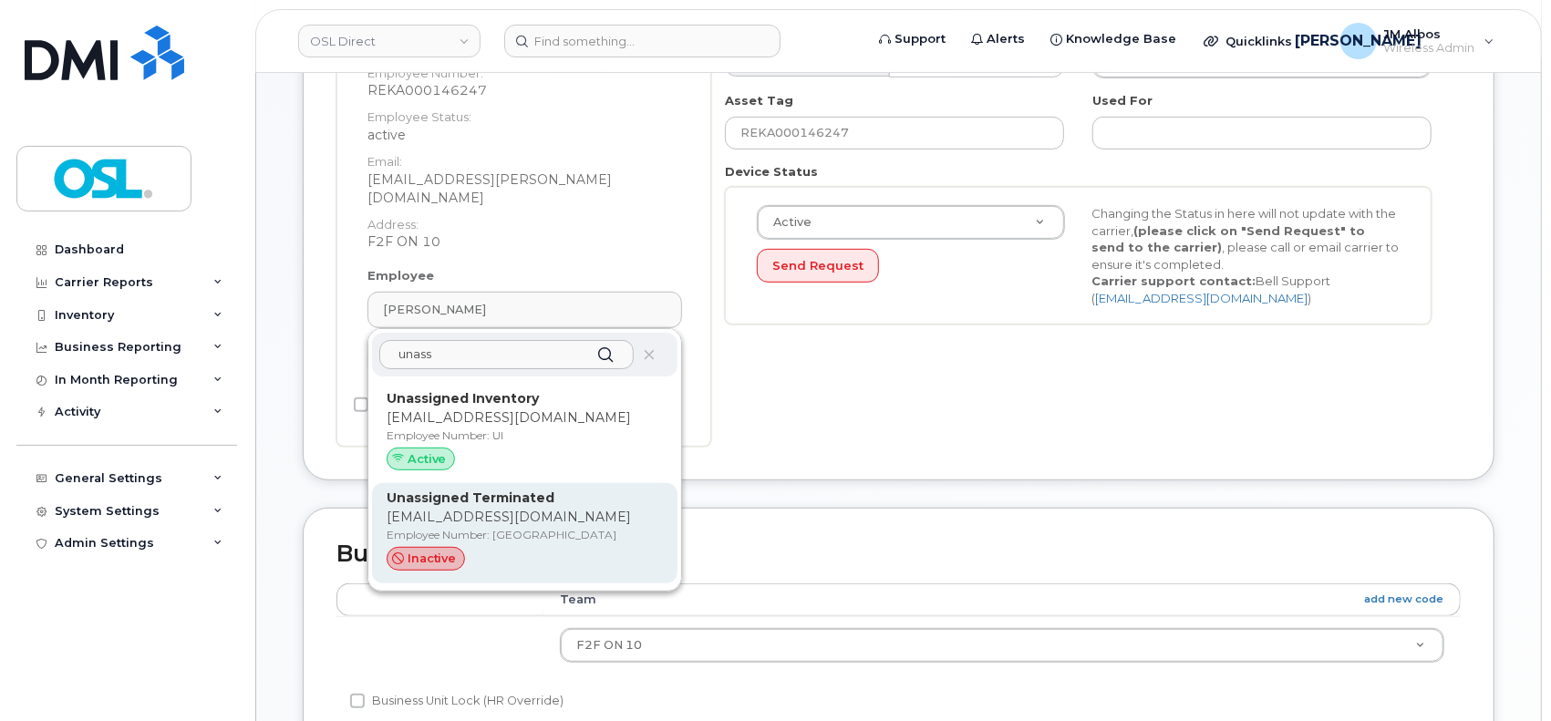
type input "unass"
click at [505, 508] on p "support_2@osldirect.com" at bounding box center [525, 517] width 276 height 19
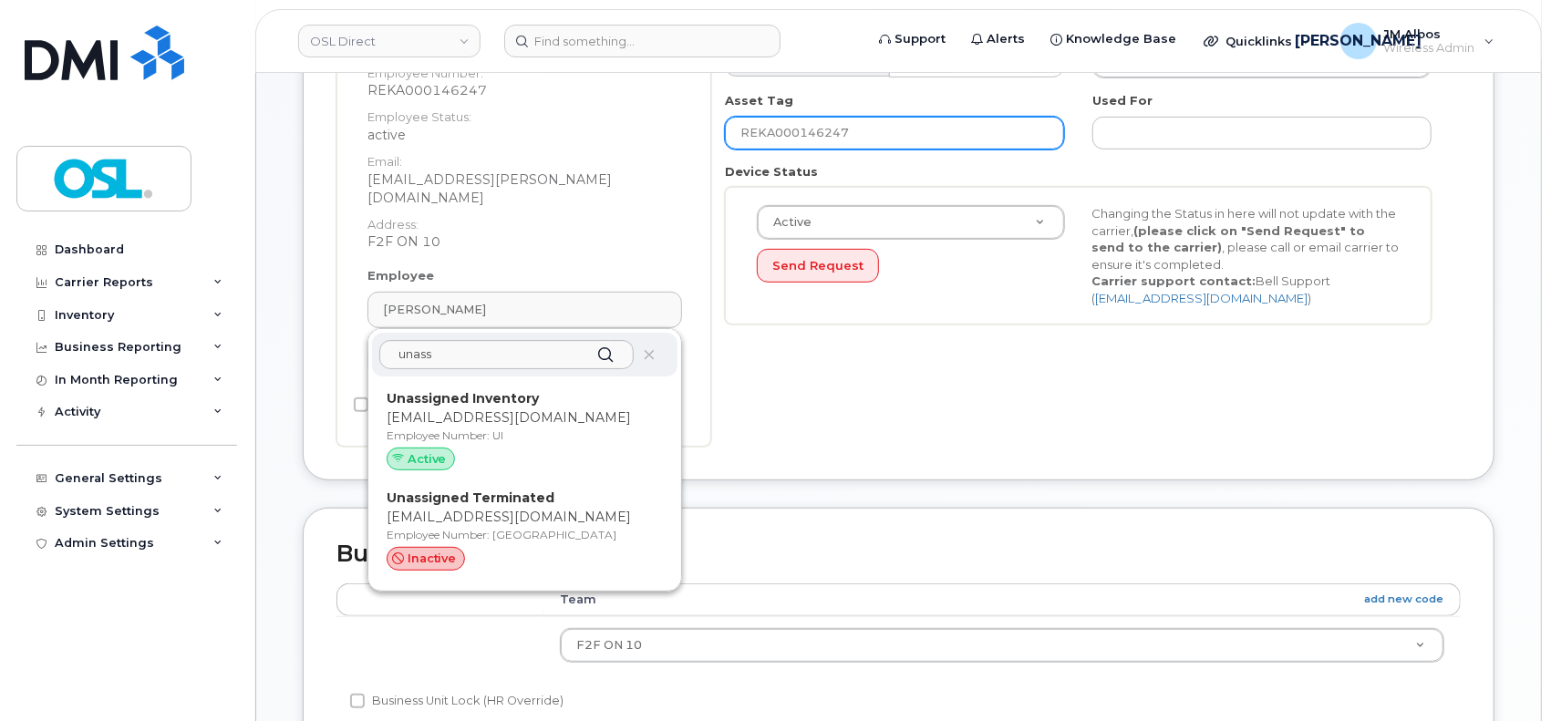
type input "UT"
type input "Unassigned Terminated"
type input "support_2@osldirect.com"
type input "4117510"
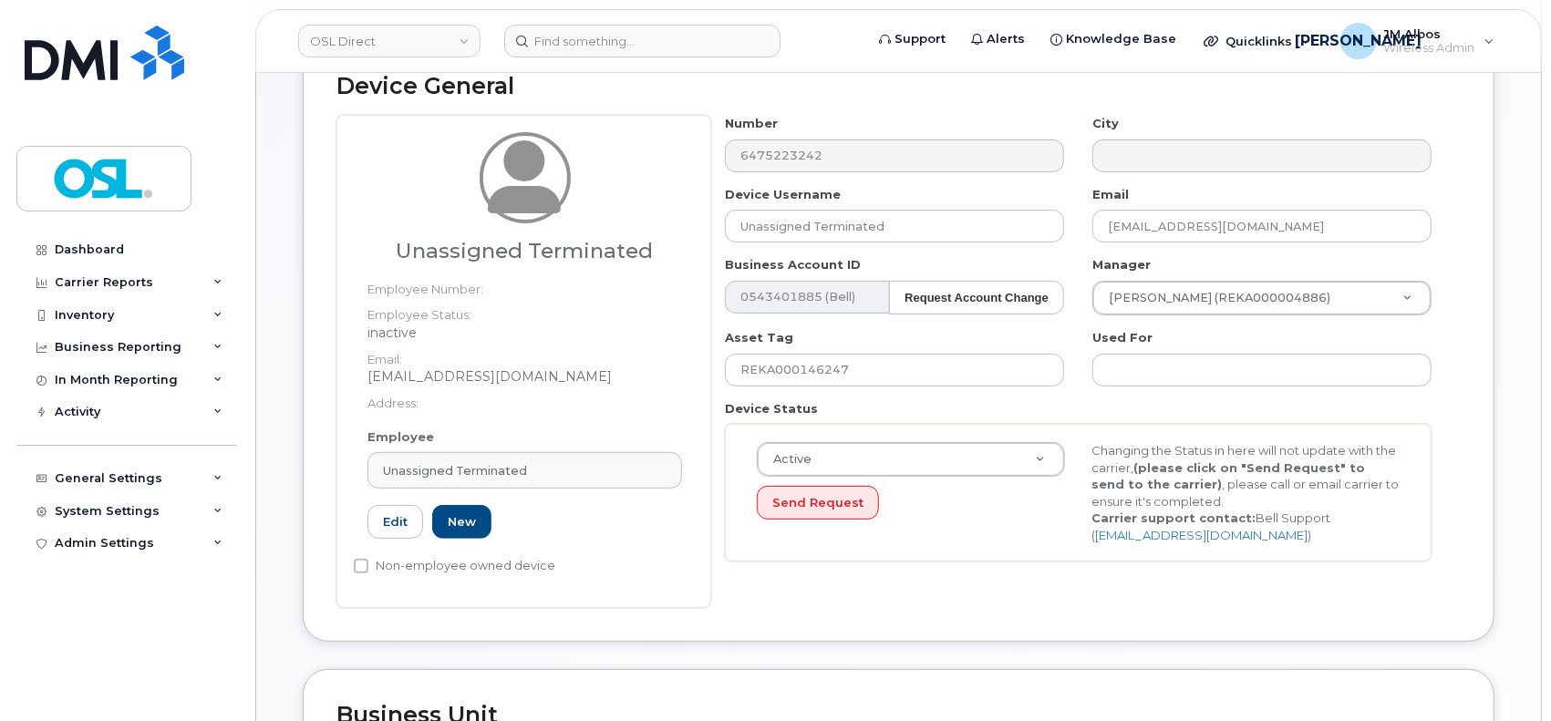
scroll to position [214, 0]
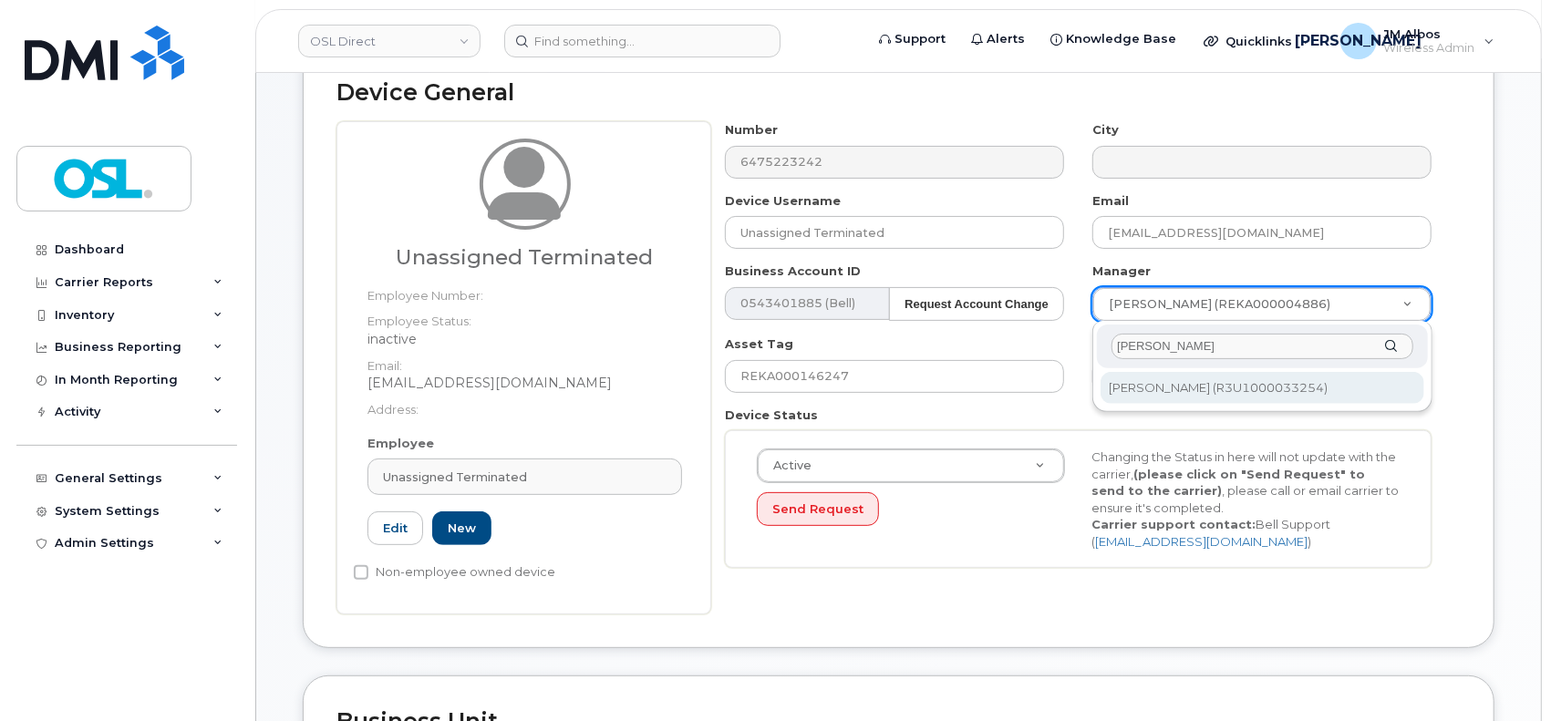
type input "patry"
type input "1527344"
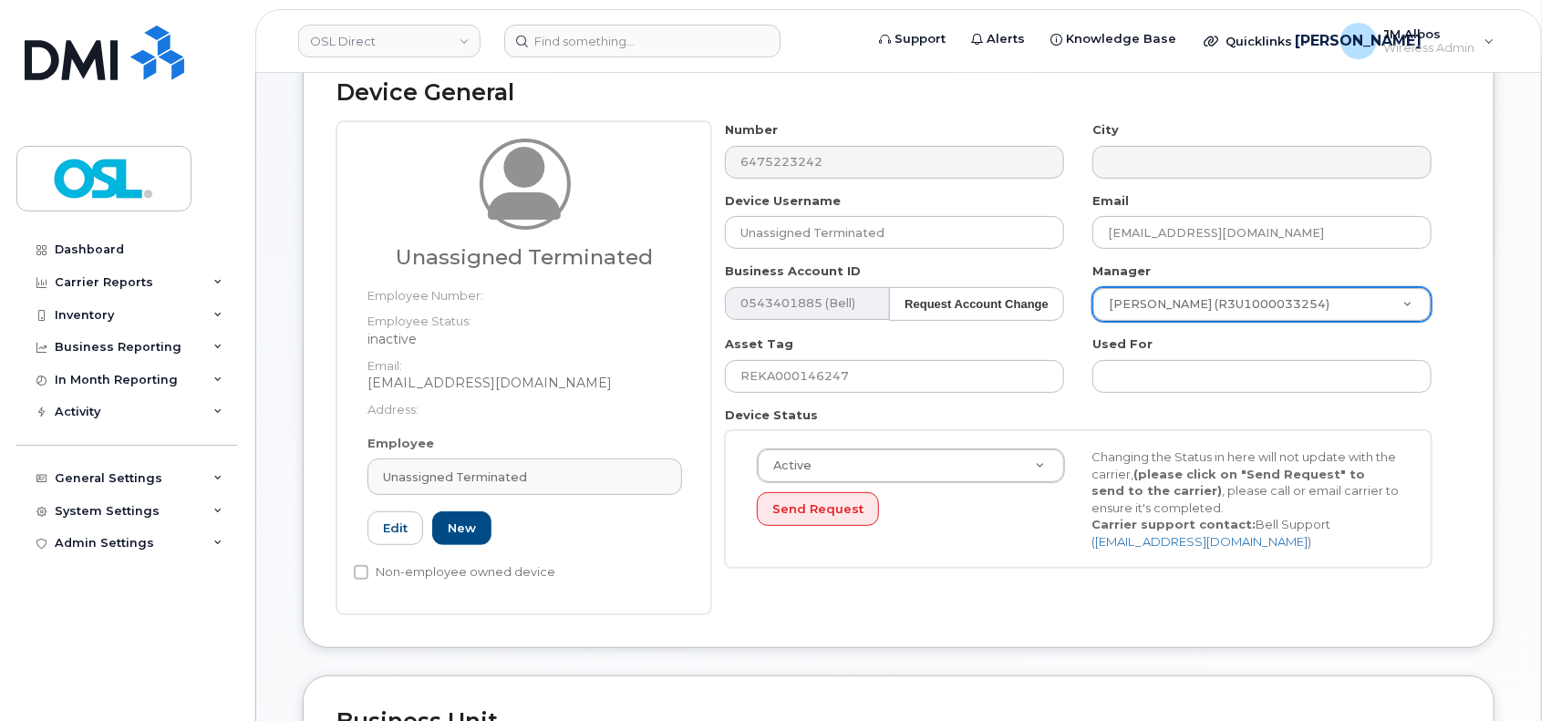
scroll to position [944, 0]
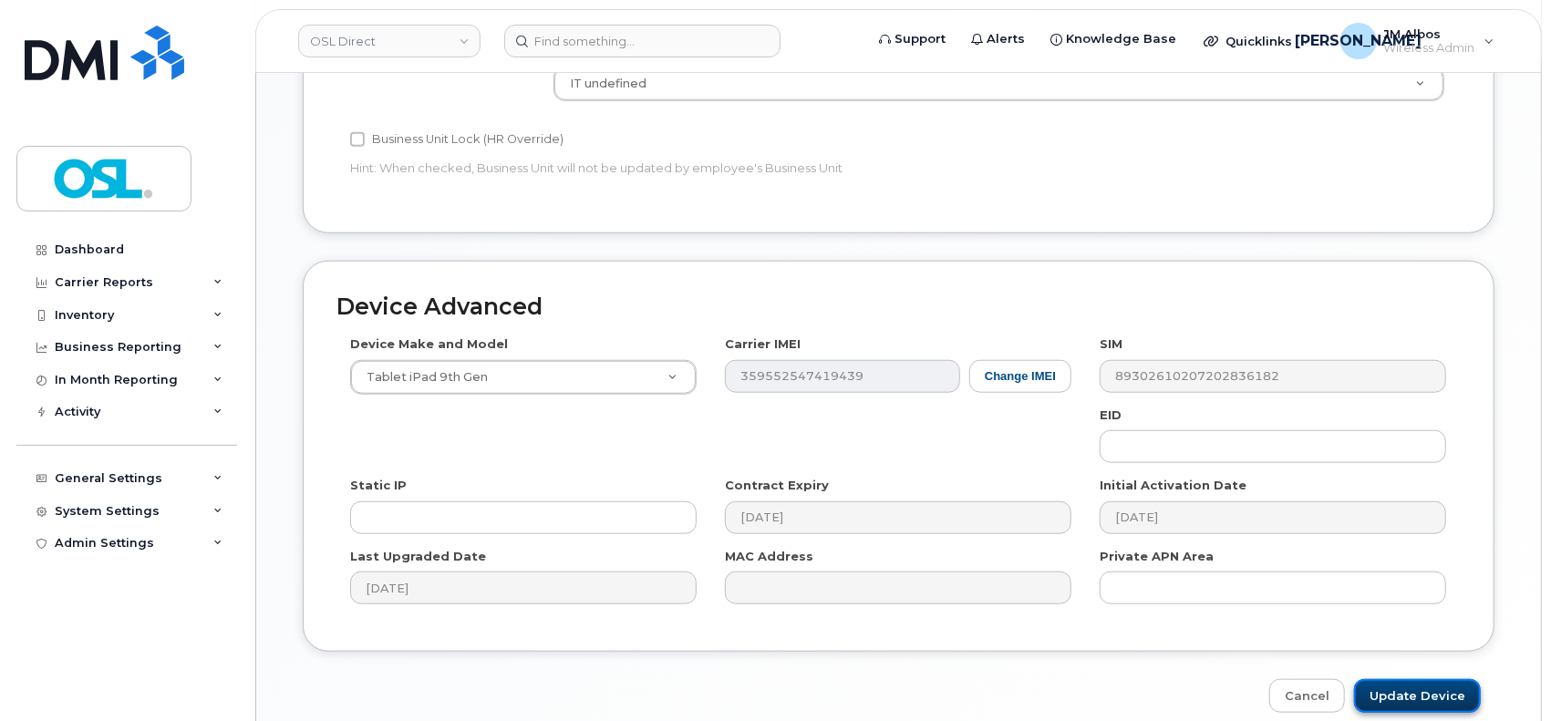
click at [1408, 690] on input "Update Device" at bounding box center [1417, 696] width 127 height 34
type input "Saving..."
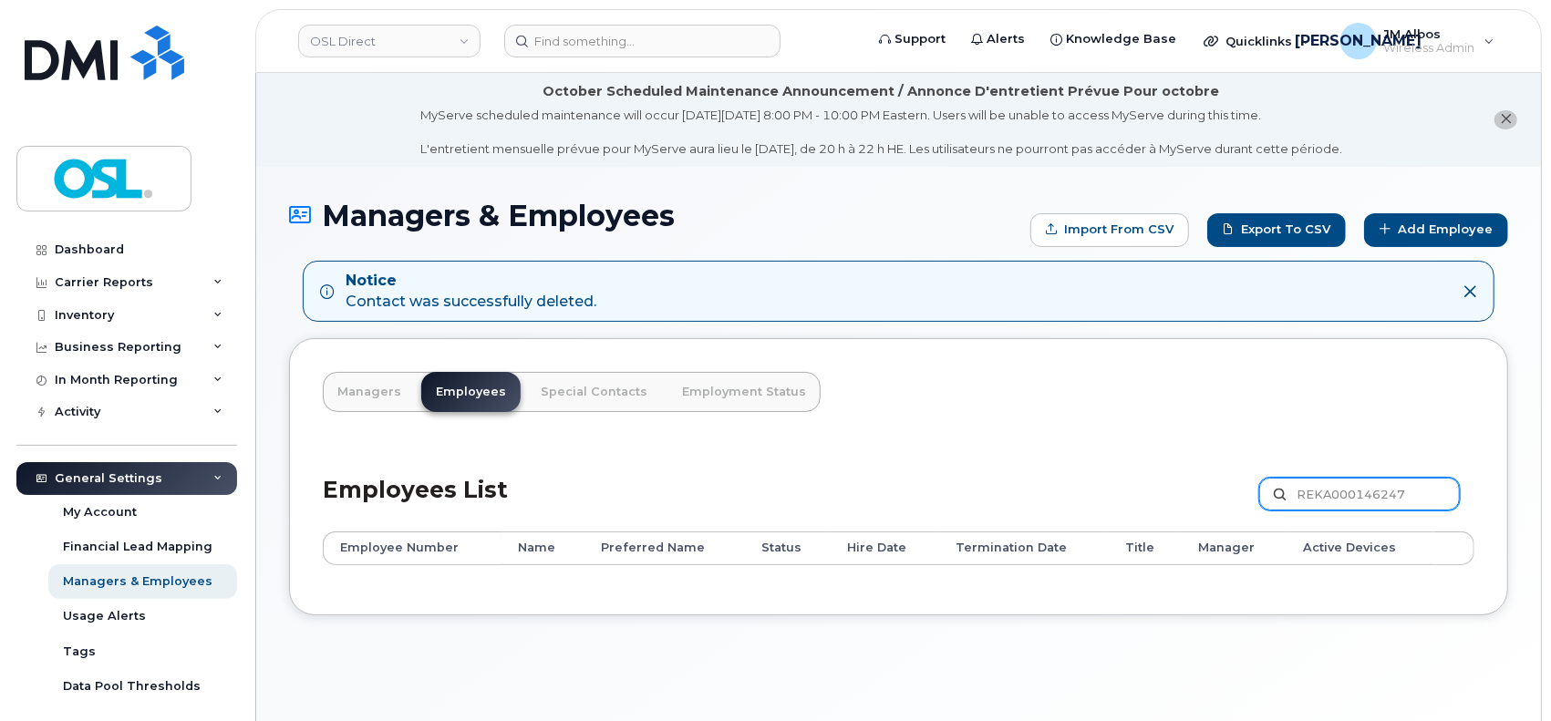
click at [1342, 499] on input "REKA000146247" at bounding box center [1359, 494] width 201 height 33
click at [1340, 499] on input "REKA000146247" at bounding box center [1359, 494] width 201 height 33
click at [1342, 500] on input "REKA000146247" at bounding box center [1359, 494] width 201 height 33
paste input "070508"
type input "REKA000070508"
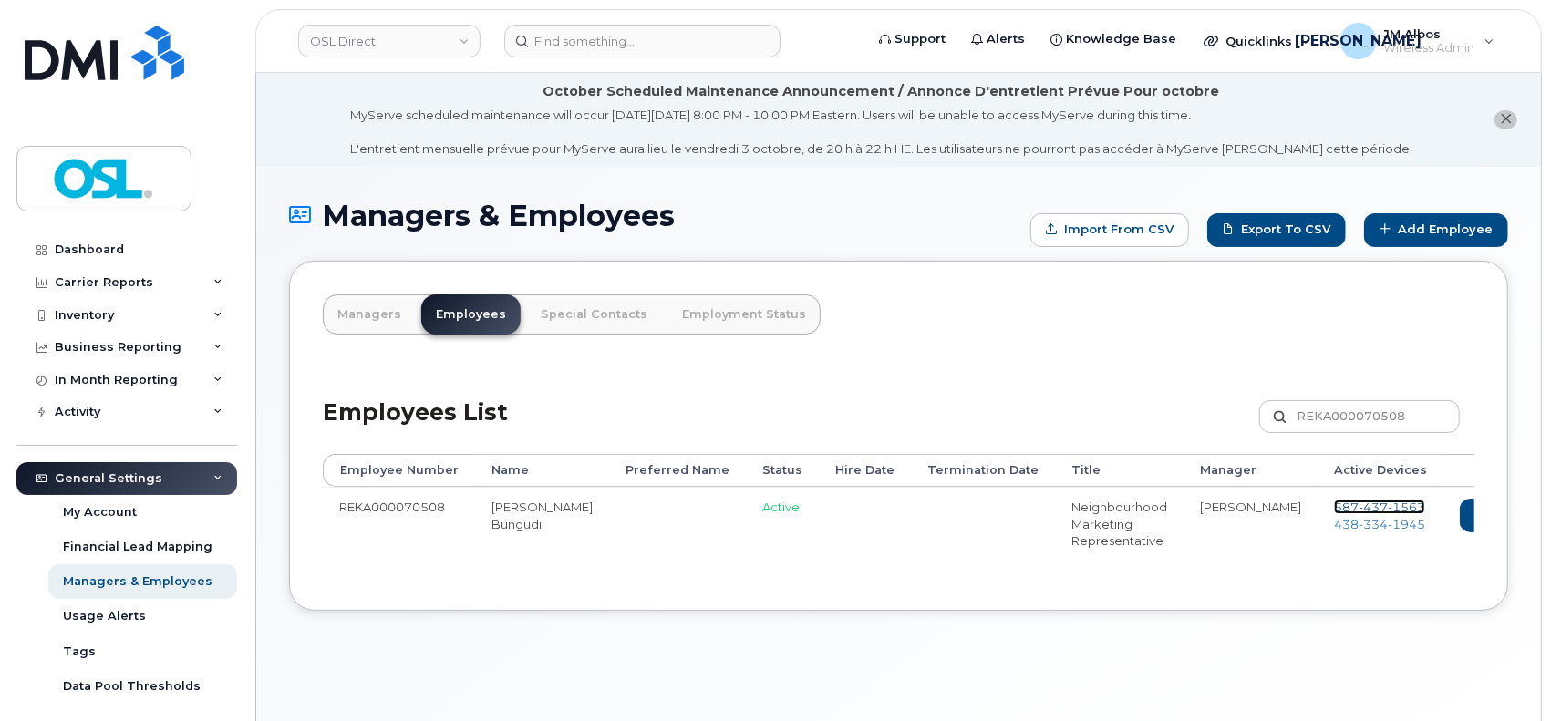
click at [1388, 506] on span "1563" at bounding box center [1406, 507] width 37 height 15
click at [1359, 523] on span "334" at bounding box center [1373, 524] width 29 height 15
click at [1537, 518] on link "Delete" at bounding box center [1581, 516] width 88 height 34
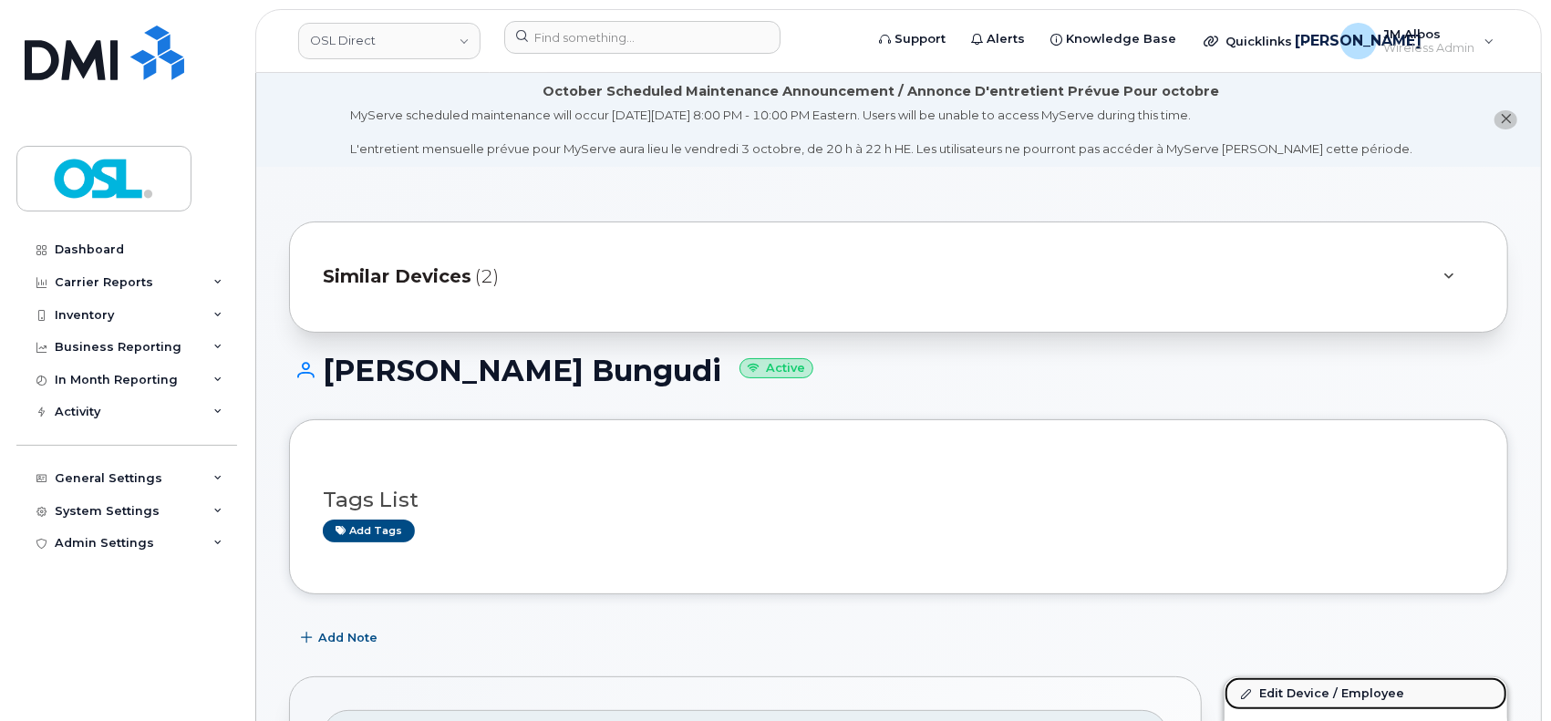
click at [1317, 696] on link "Edit Device / Employee" at bounding box center [1366, 694] width 283 height 33
click at [1367, 693] on link "Edit Device / Employee" at bounding box center [1366, 694] width 283 height 33
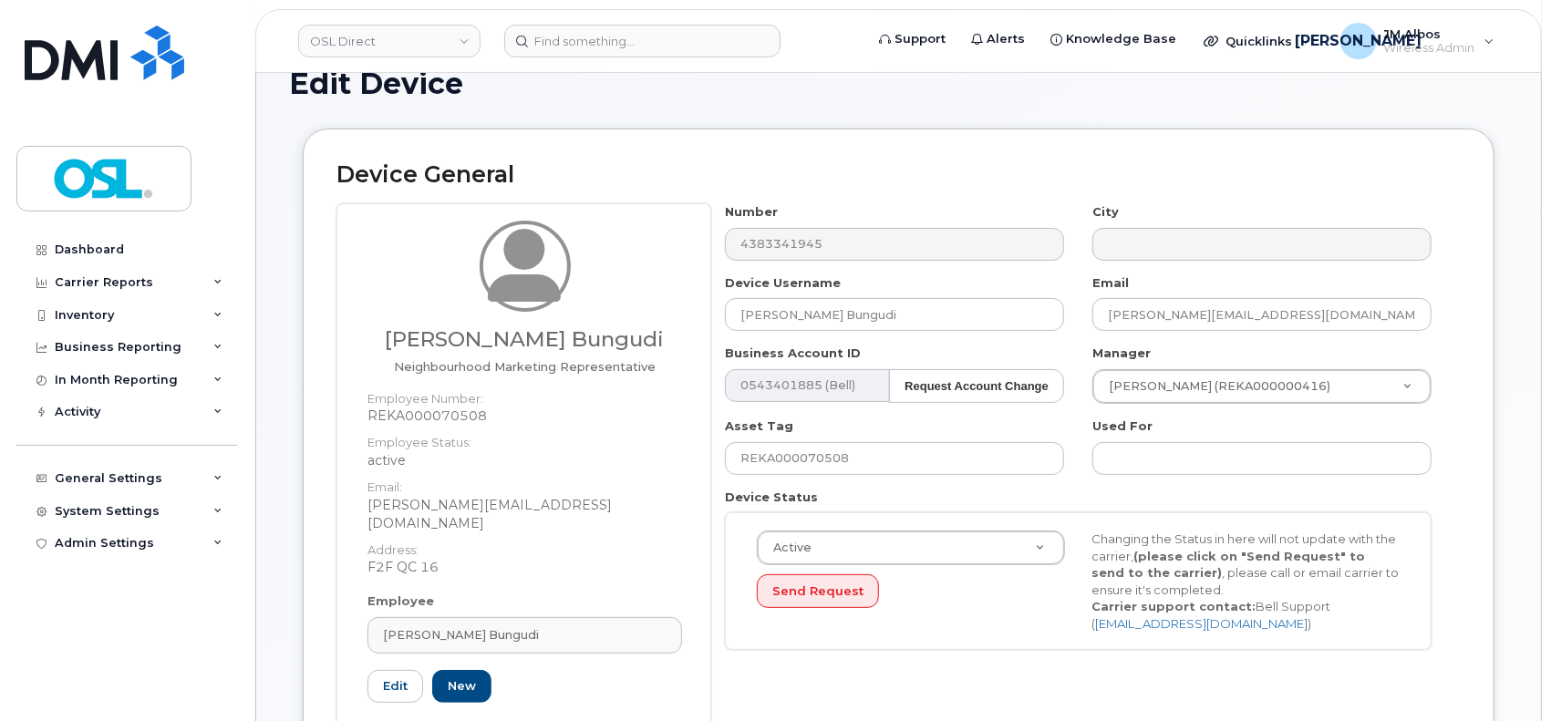
scroll to position [365, 0]
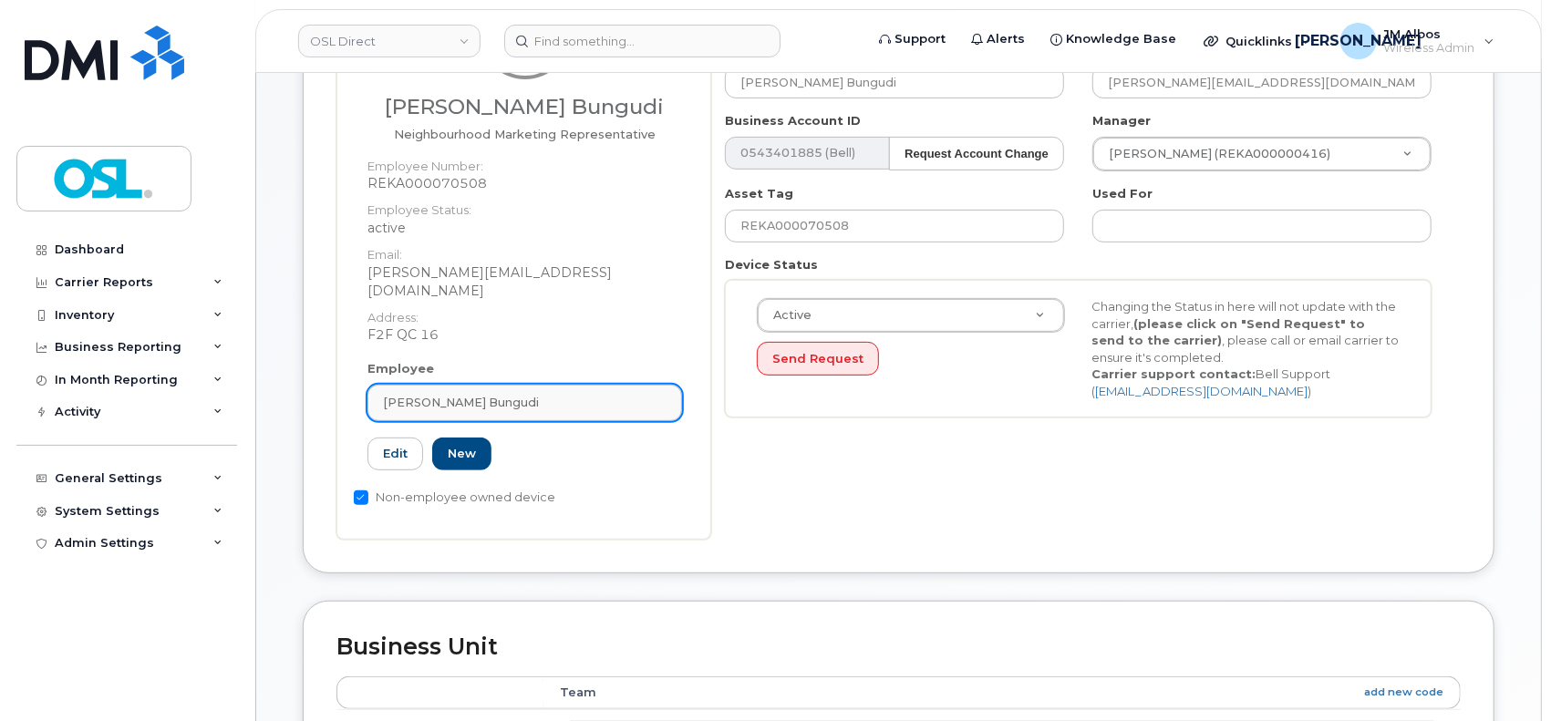
click at [575, 394] on div "Randy Kabady Bungudi" at bounding box center [525, 402] width 284 height 17
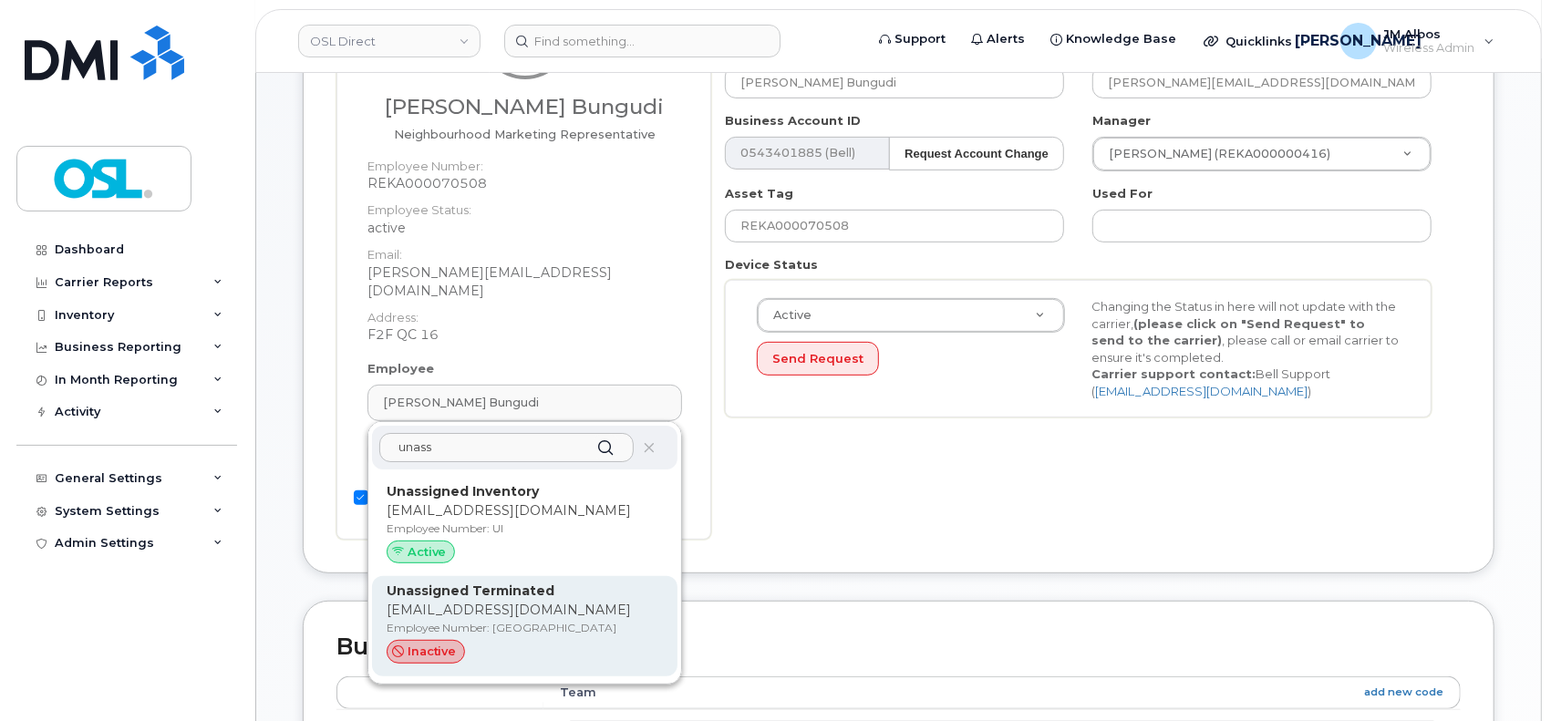
type input "unass"
click at [536, 620] on p "Employee Number: UT" at bounding box center [525, 628] width 276 height 16
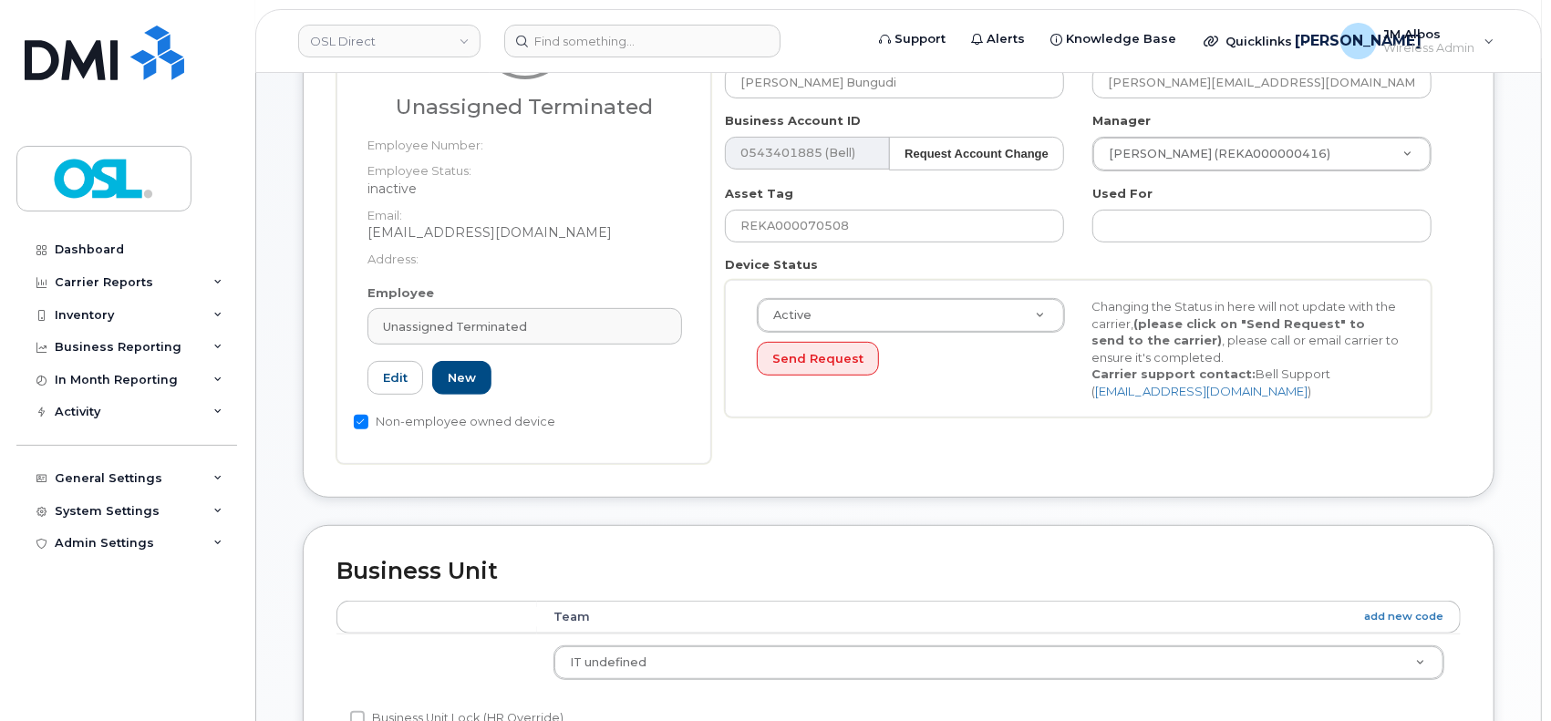
type input "UT"
type input "Unassigned Terminated"
type input "support_2@osldirect.com"
type input "4117510"
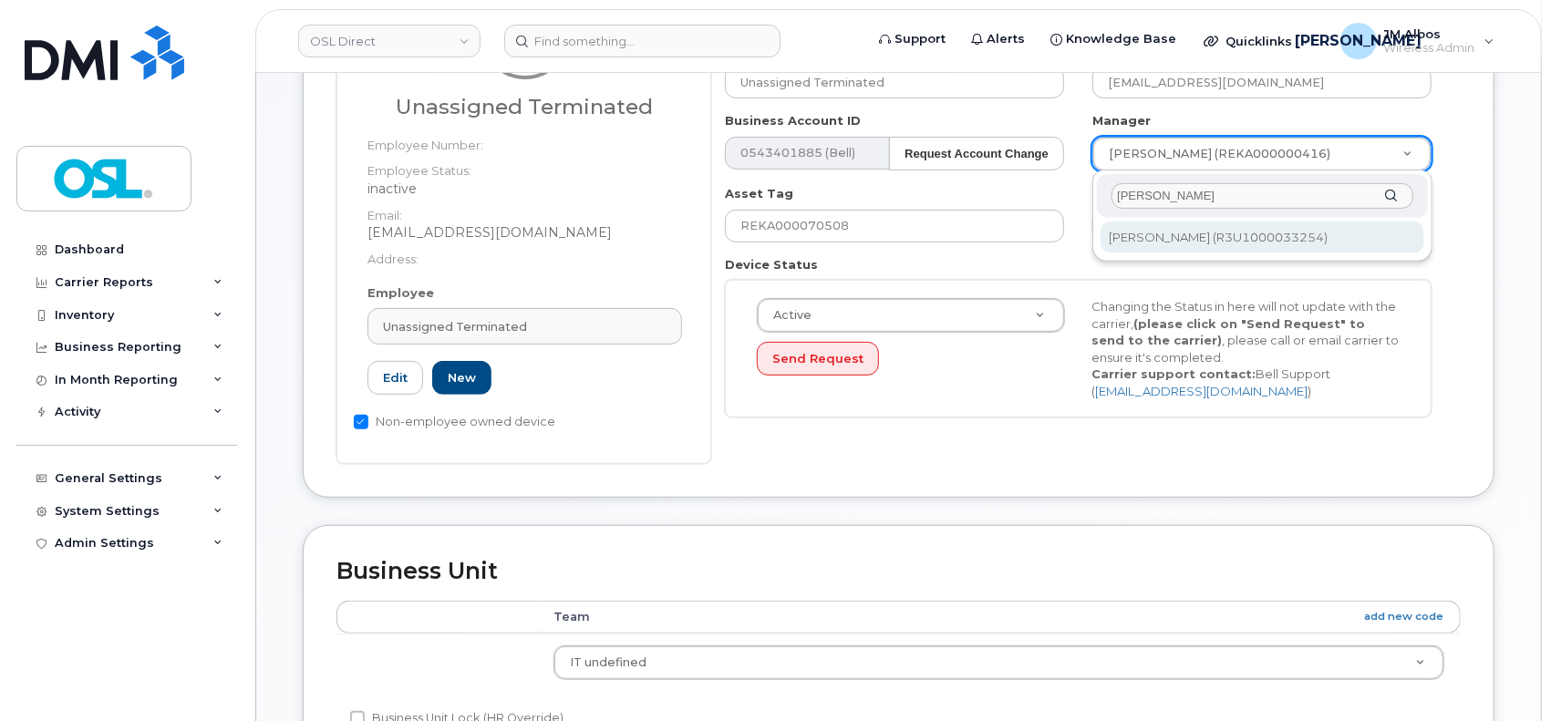
type input "patry"
type input "1527344"
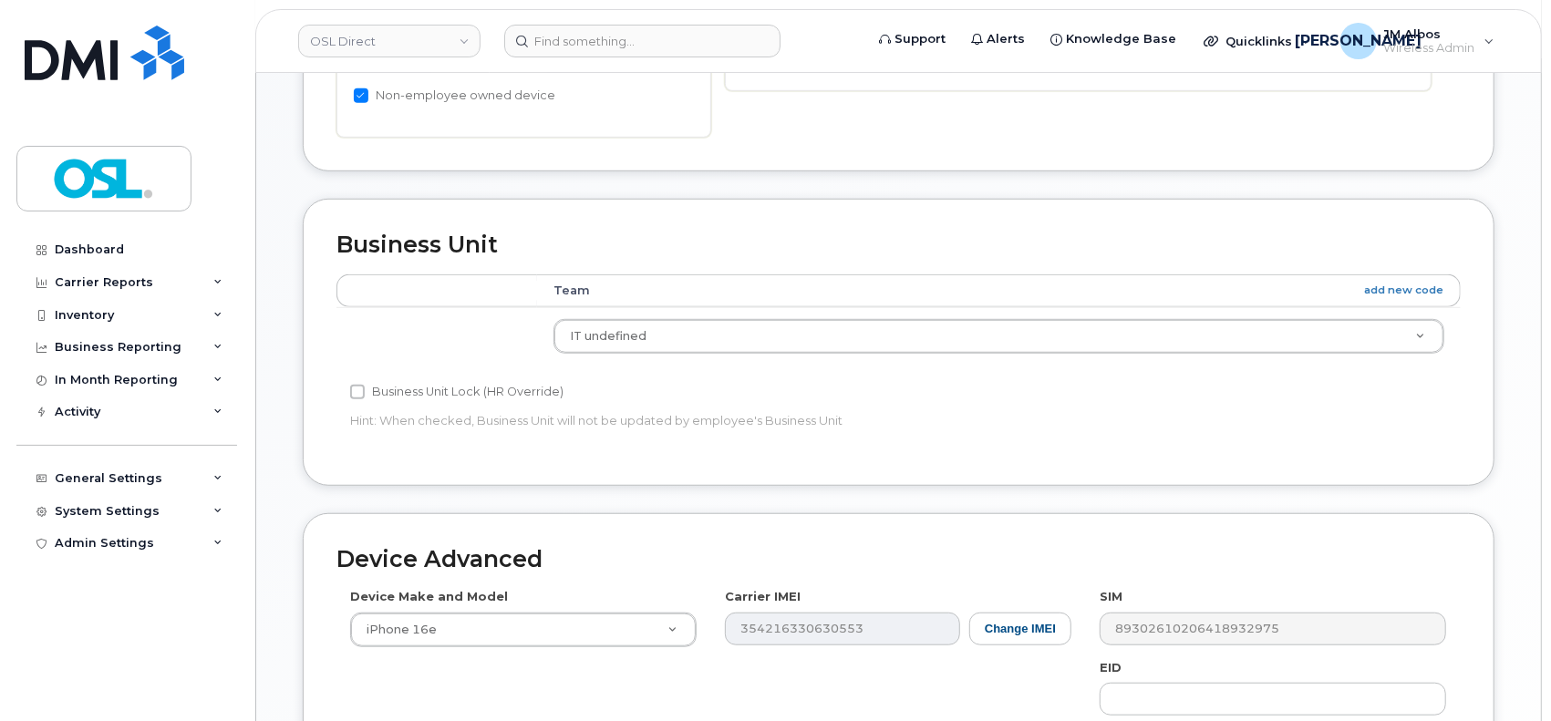
scroll to position [972, 0]
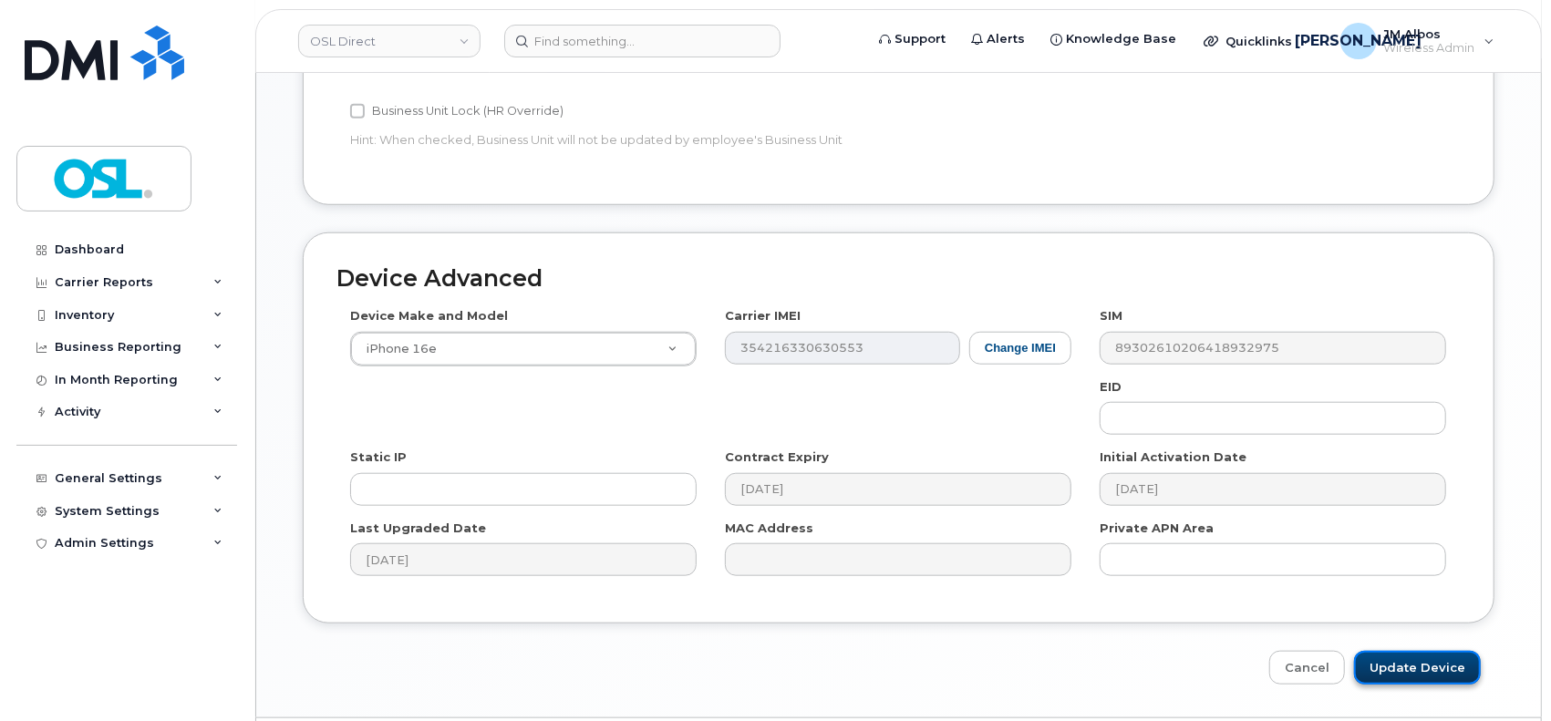
click at [1455, 661] on input "Update Device" at bounding box center [1417, 668] width 127 height 34
type input "Saving..."
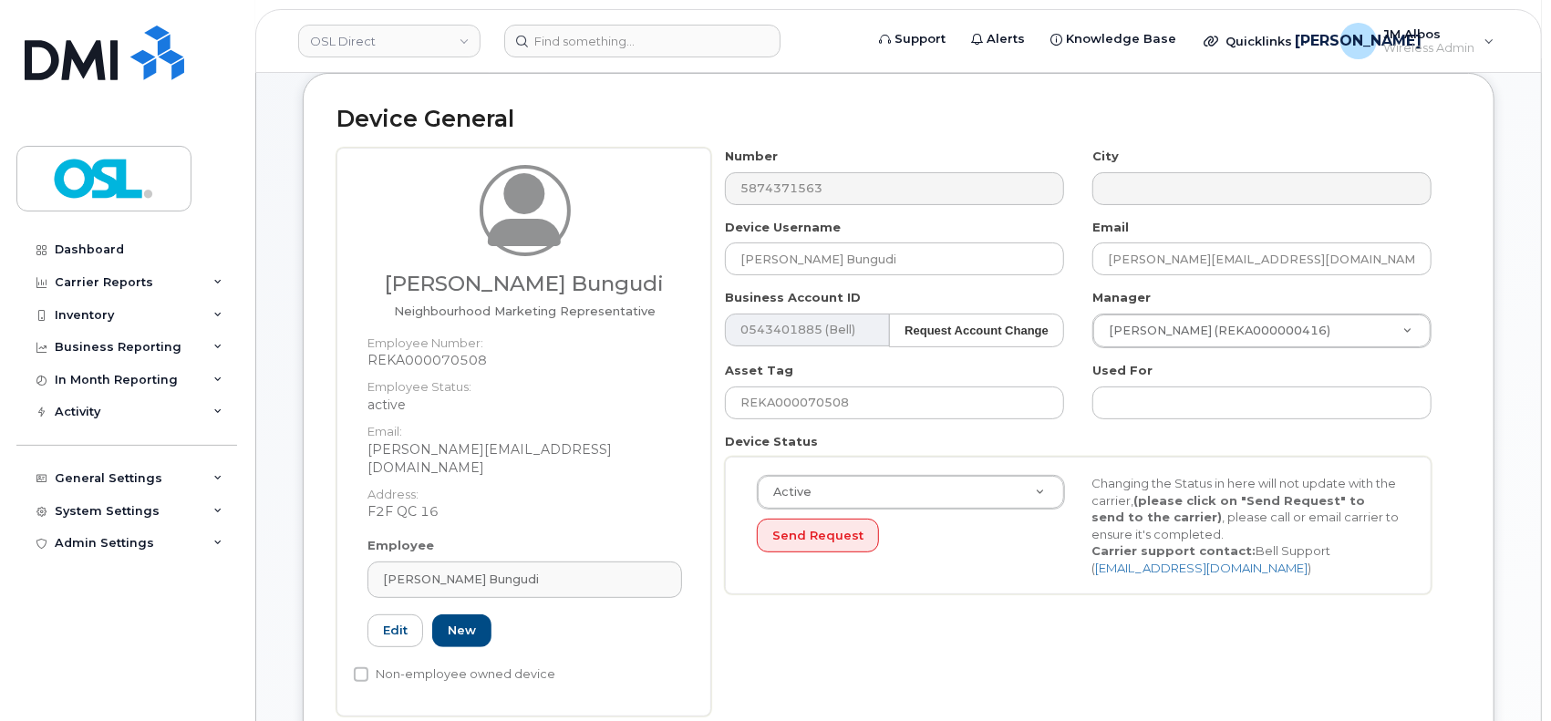
scroll to position [365, 0]
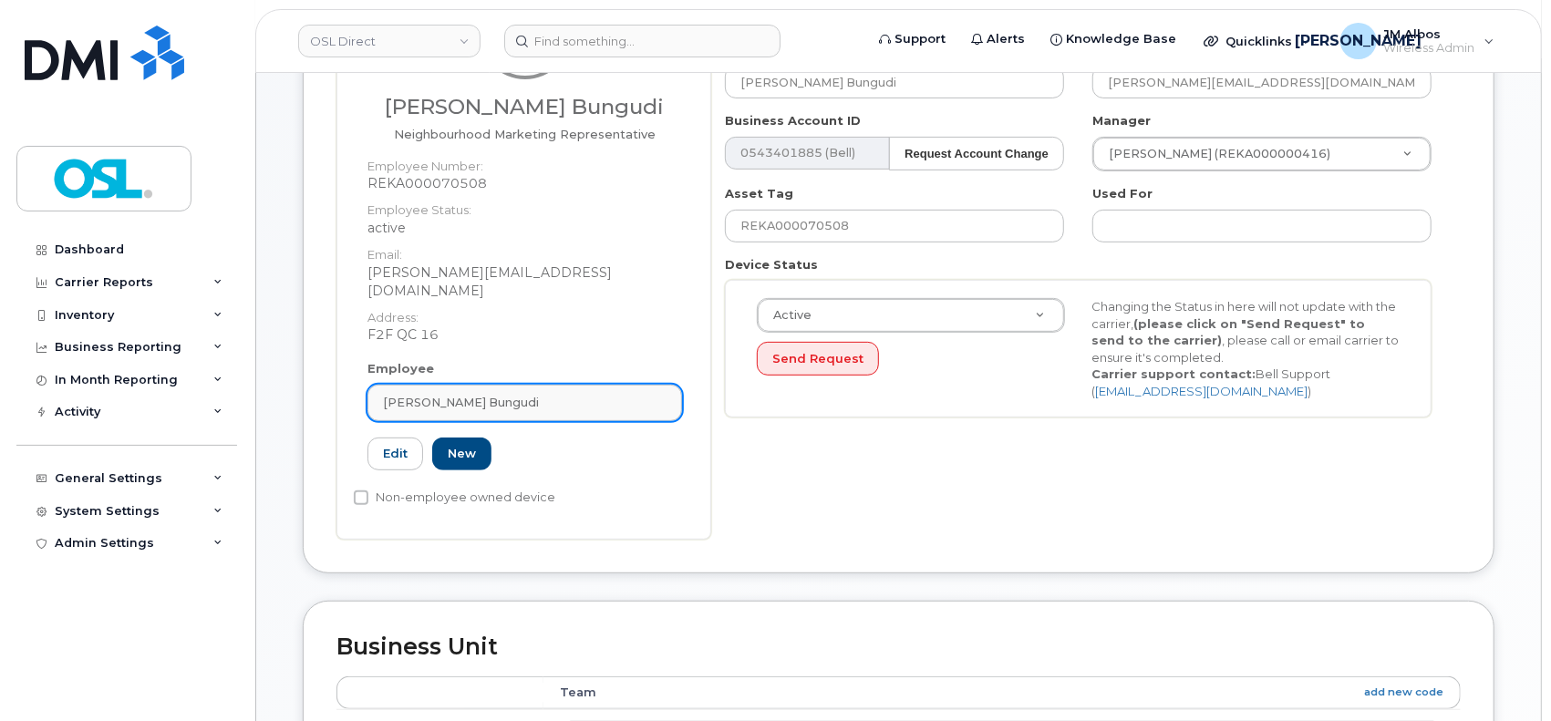
click at [524, 394] on div "Randy Kabady Bungudi" at bounding box center [525, 402] width 284 height 17
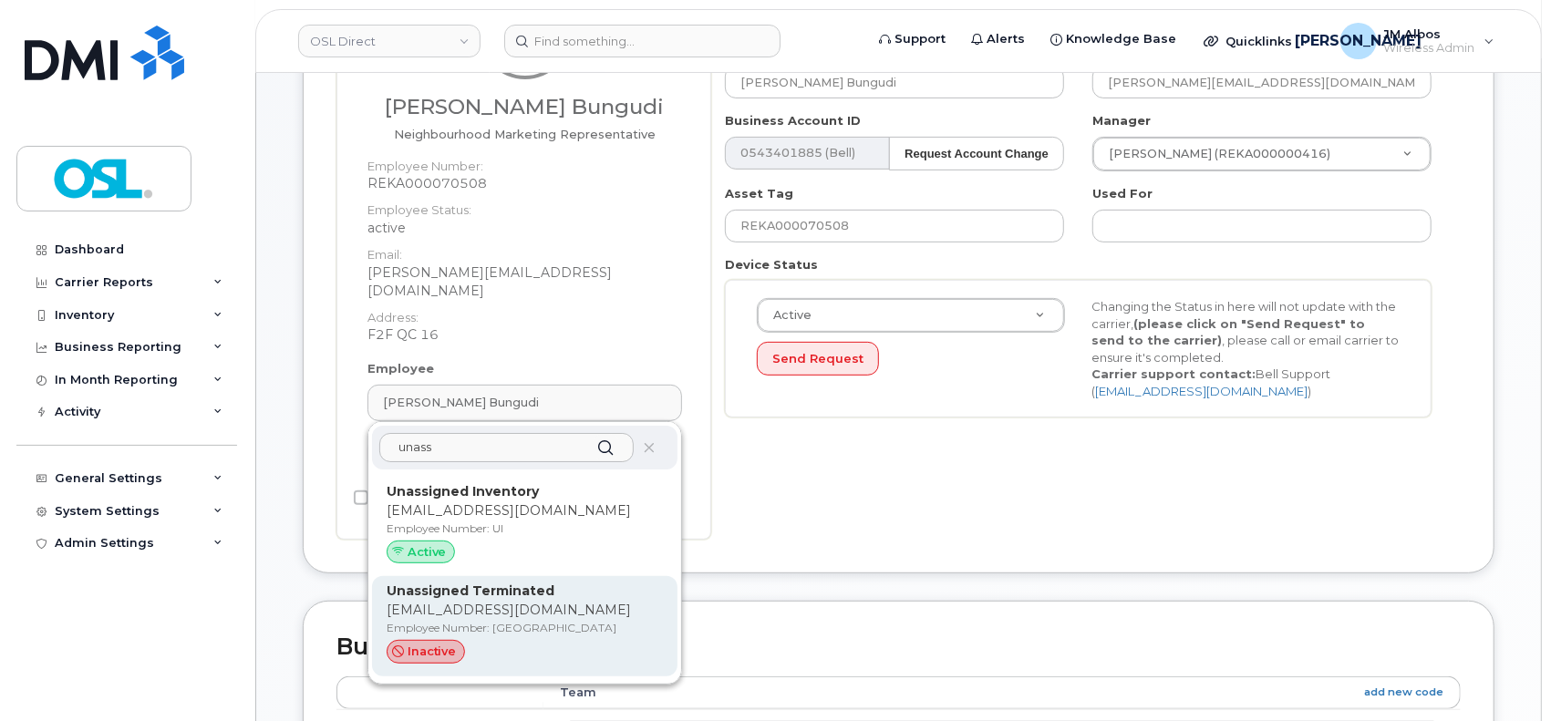
type input "unass"
click at [503, 601] on p "support_2@osldirect.com" at bounding box center [525, 610] width 276 height 19
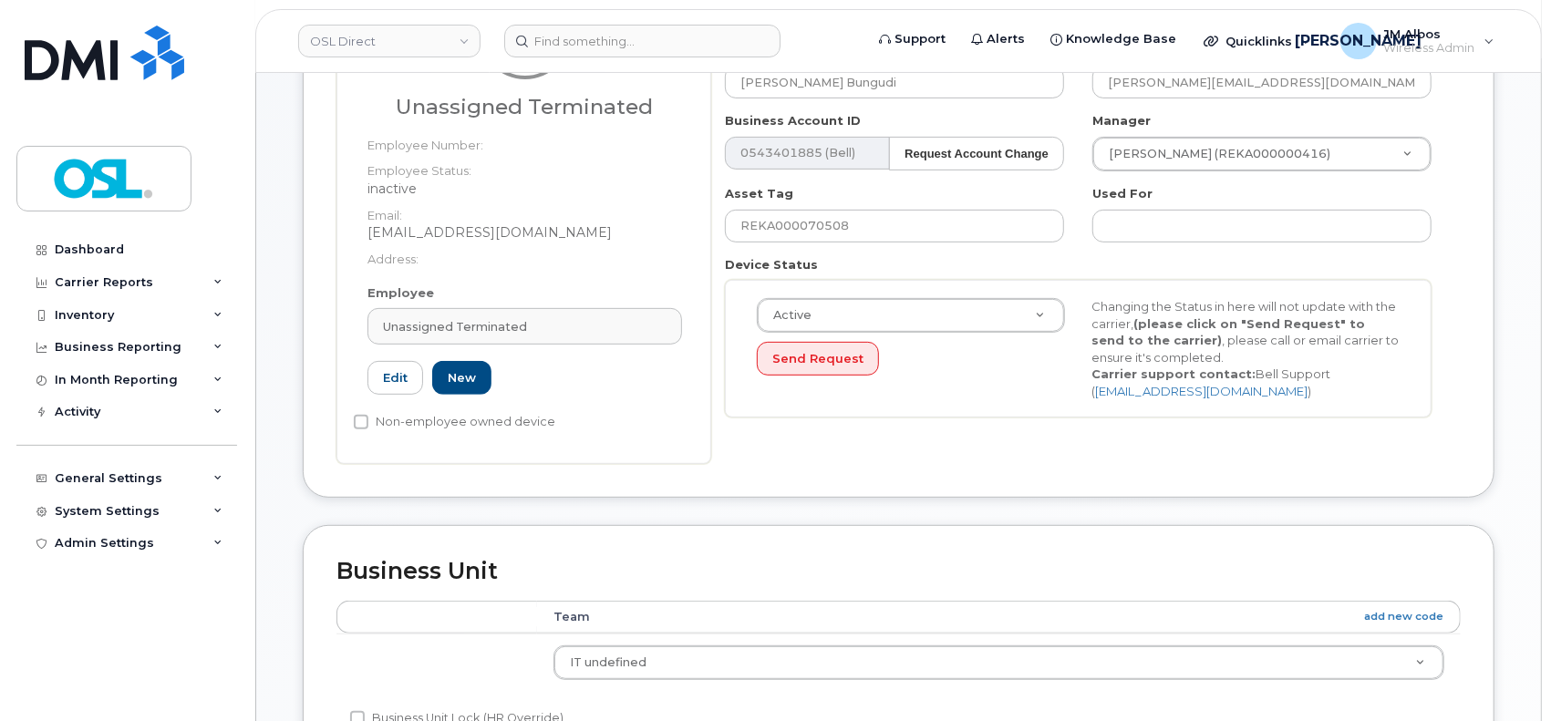
type input "UT"
type input "Unassigned Terminated"
type input "support_2@osldirect.com"
type input "4117510"
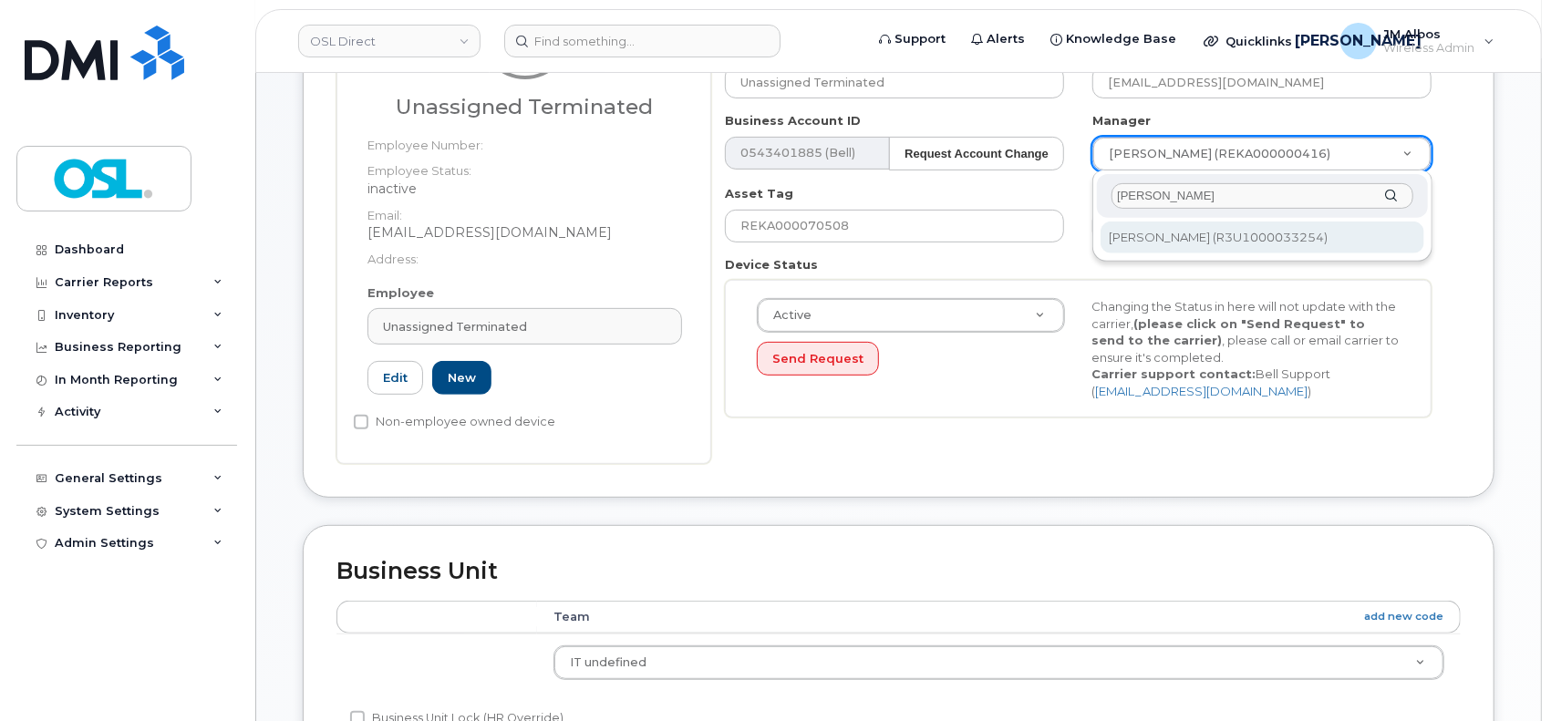
type input "patry"
type input "1527344"
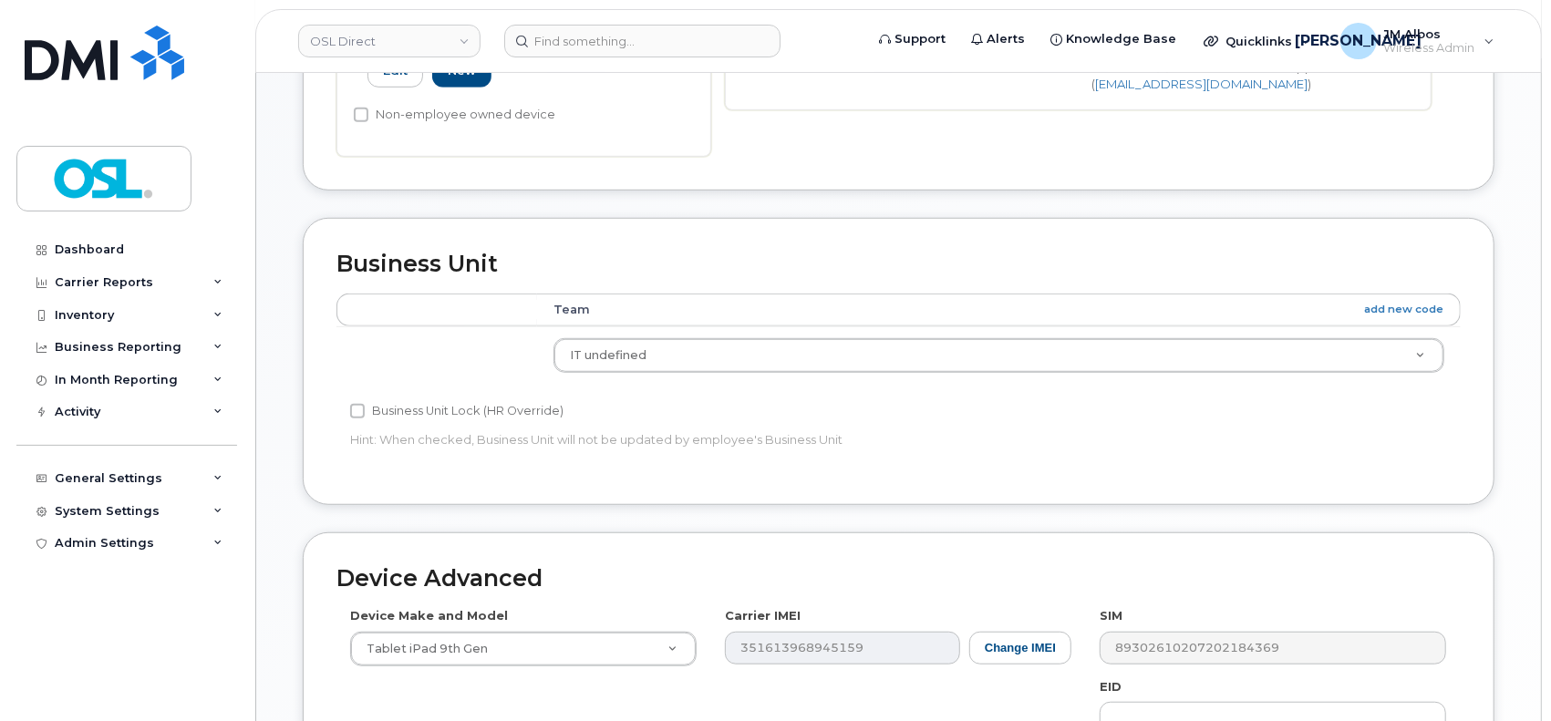
scroll to position [972, 0]
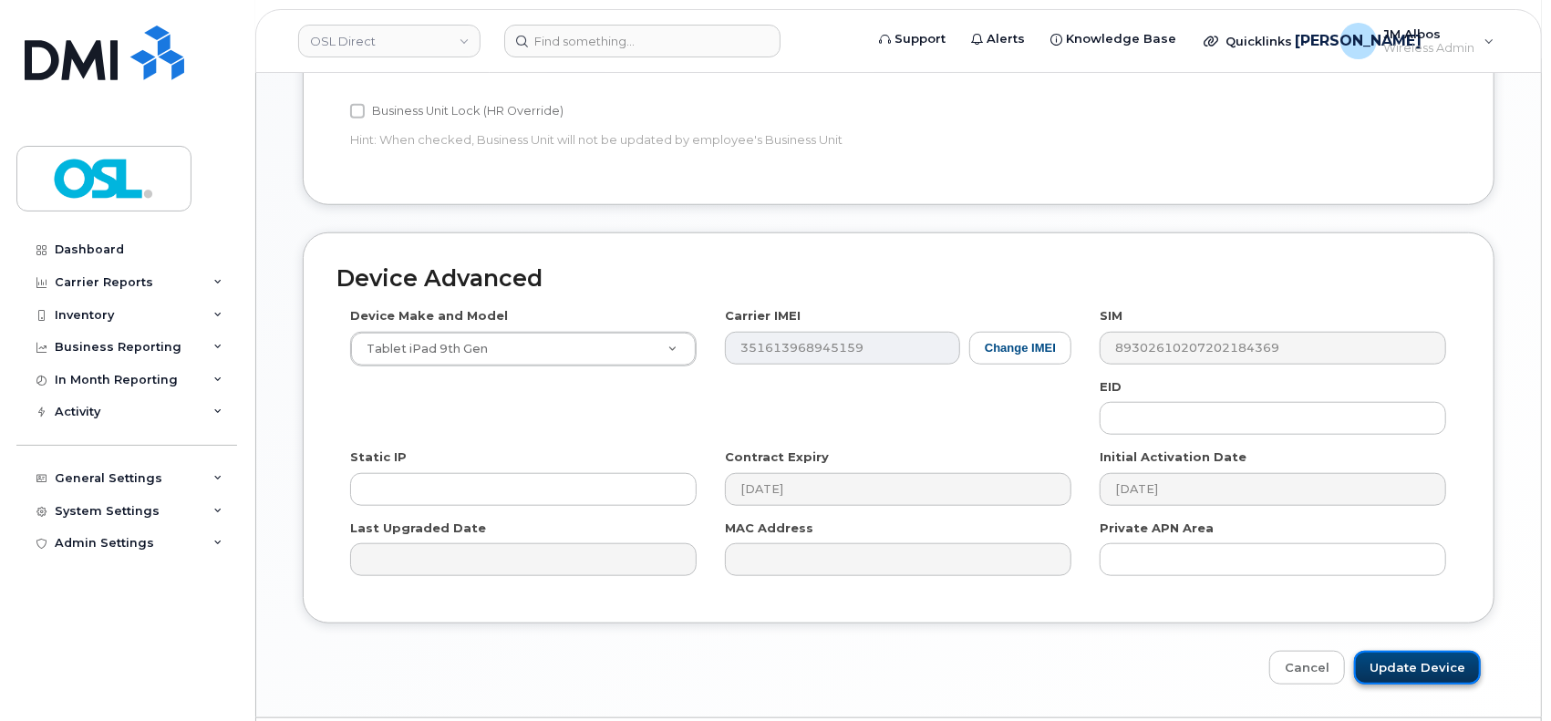
click at [1412, 669] on input "Update Device" at bounding box center [1417, 668] width 127 height 34
type input "Saving..."
